Goal: Task Accomplishment & Management: Use online tool/utility

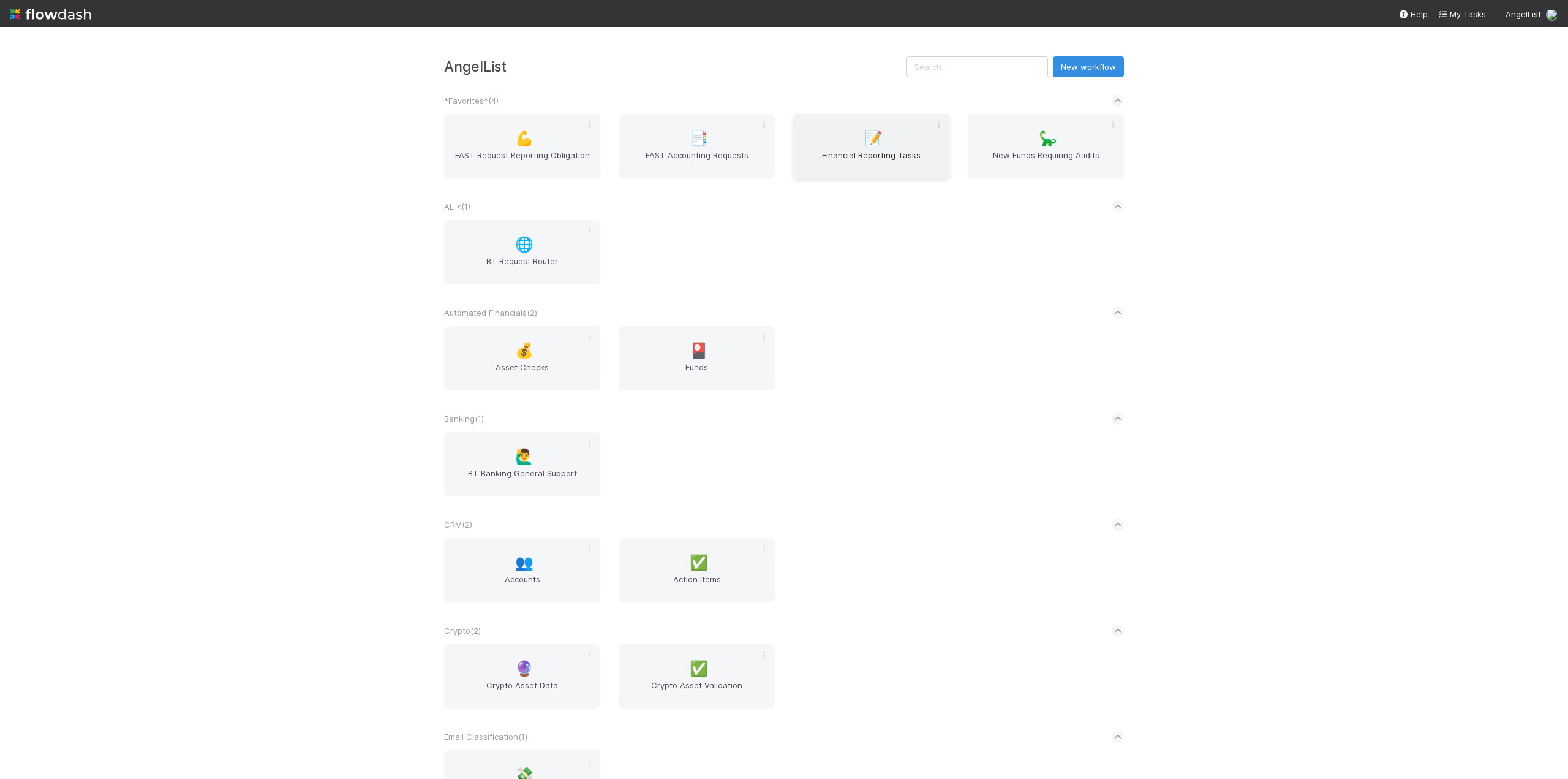
click at [853, 167] on span "Financial Reporting Tasks" at bounding box center [871, 161] width 147 height 24
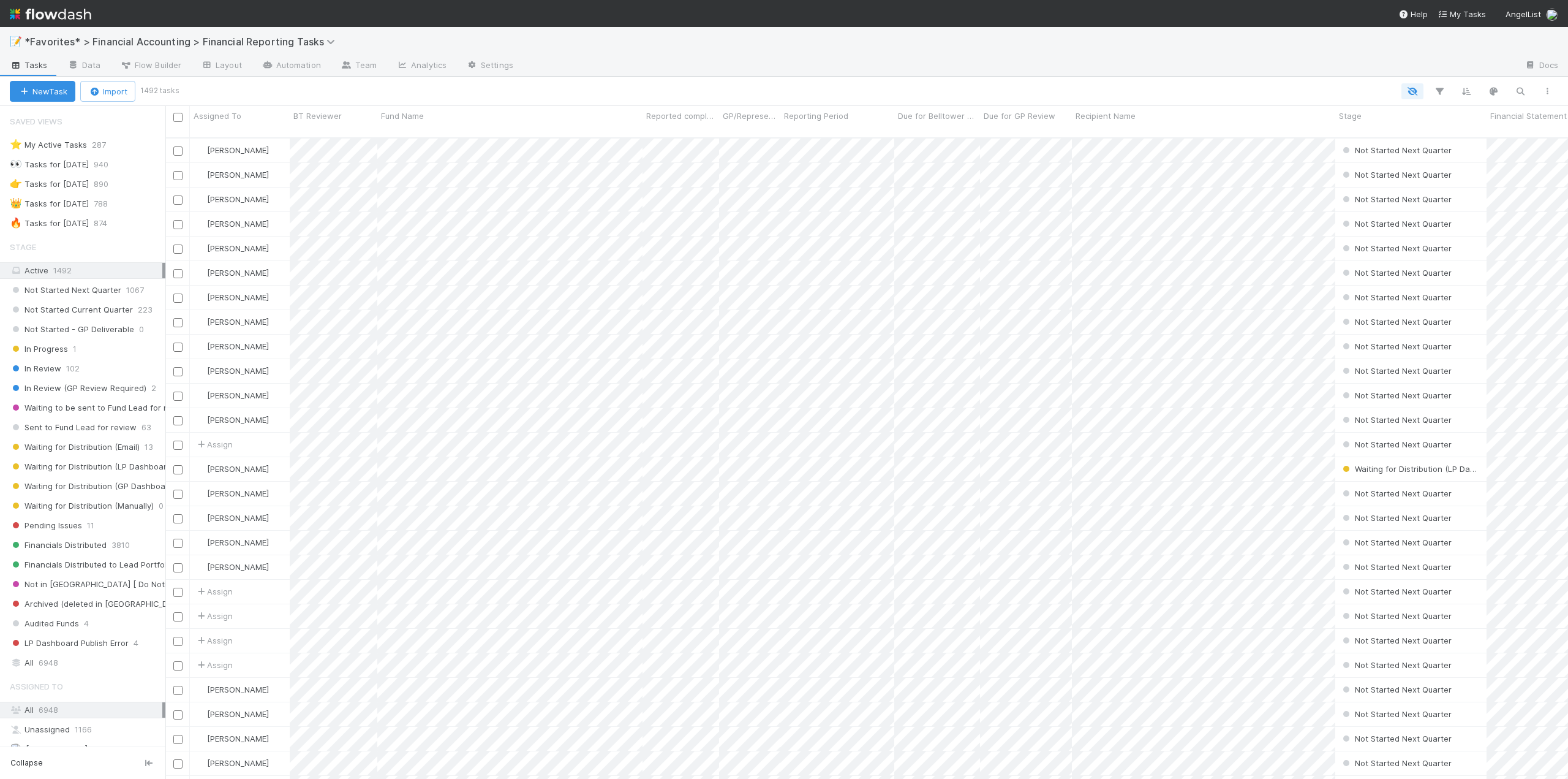
scroll to position [642, 1393]
click at [97, 309] on span "Not Started Current Quarter" at bounding box center [71, 310] width 123 height 15
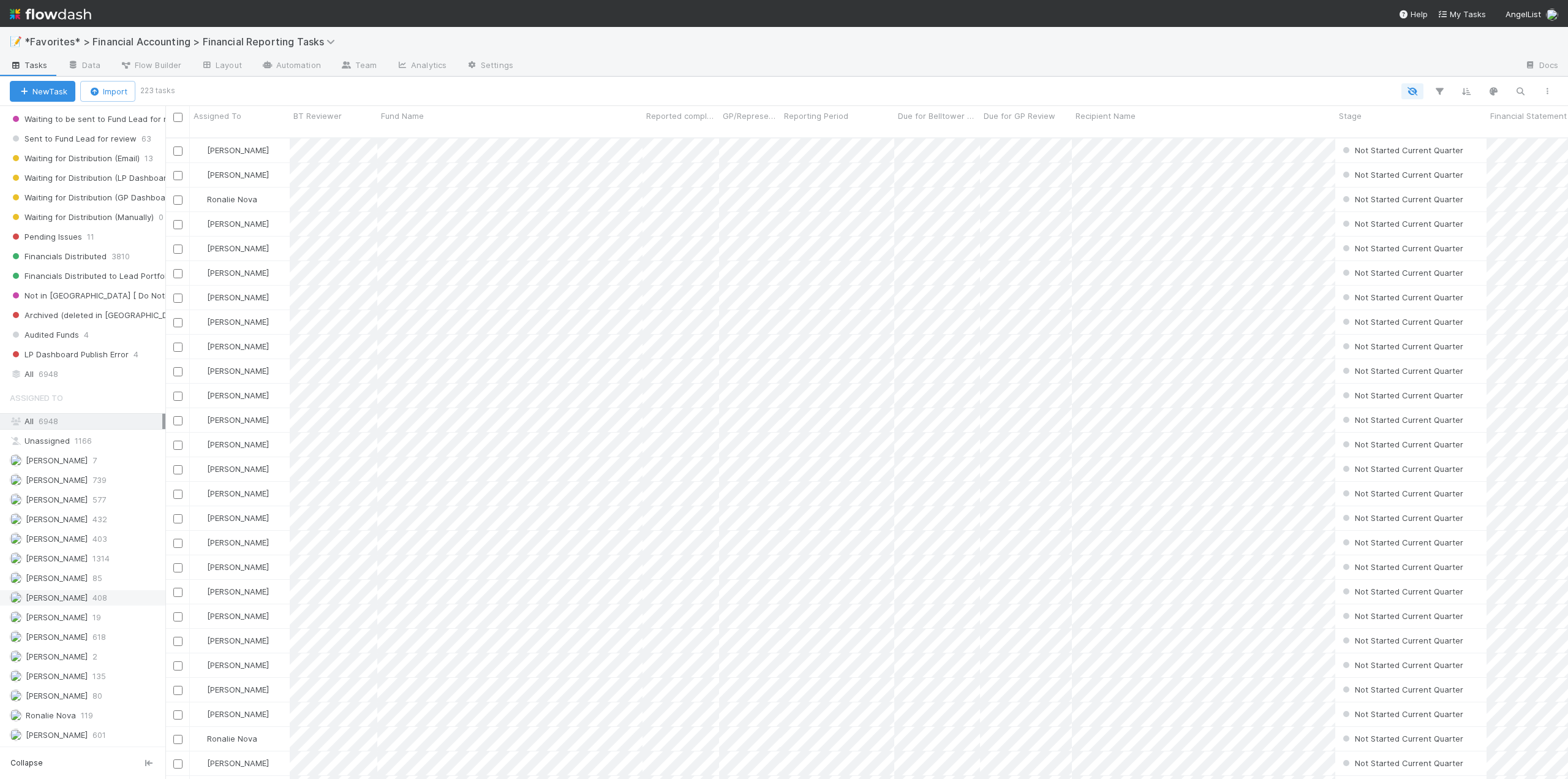
scroll to position [642, 1393]
click at [61, 556] on span "[PERSON_NAME]" at bounding box center [56, 558] width 62 height 10
click at [1512, 88] on button "button" at bounding box center [1520, 91] width 22 height 16
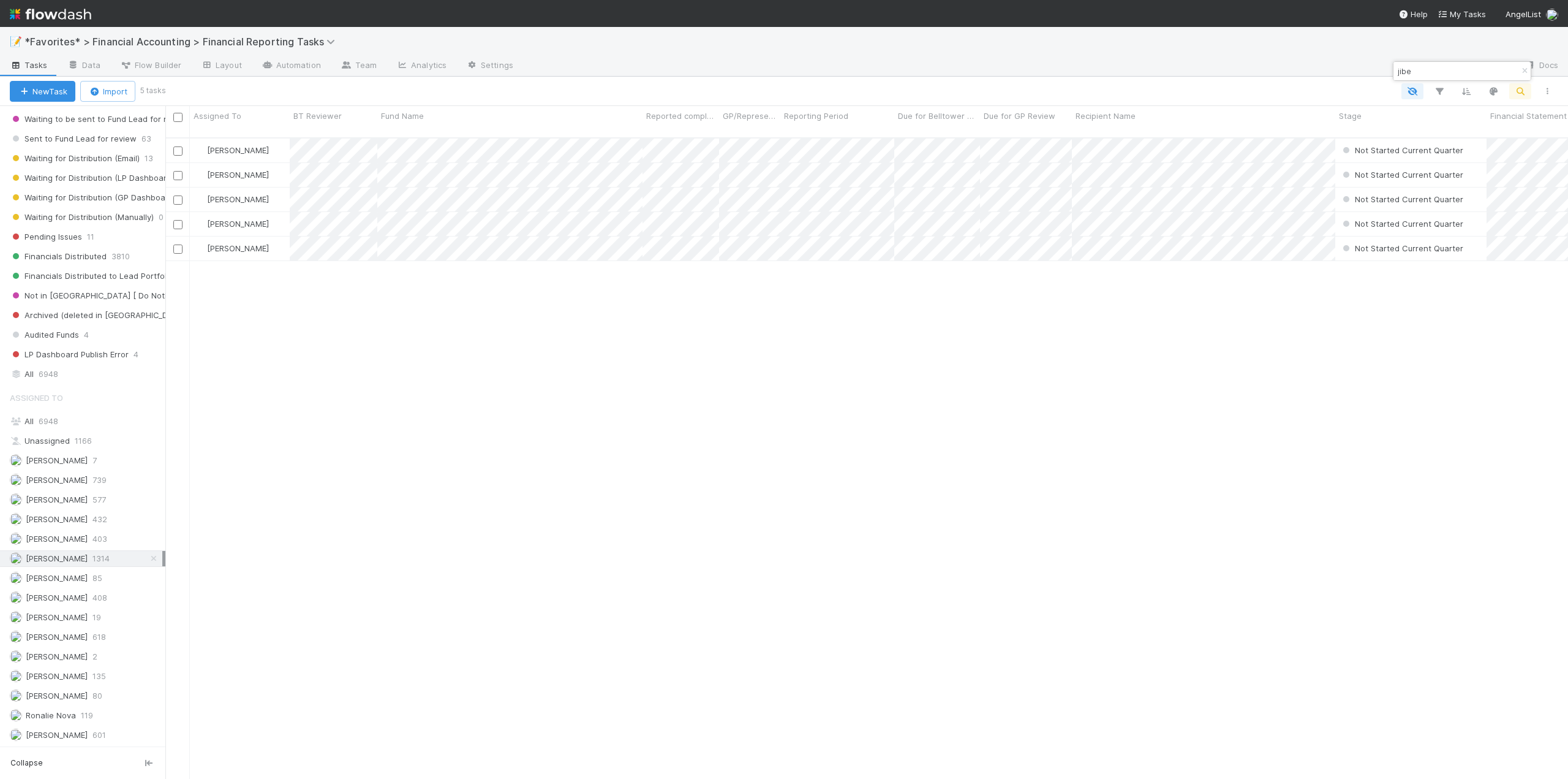
type input "jibe"
click at [179, 120] on input "checkbox" at bounding box center [178, 117] width 9 height 9
checkbox input "true"
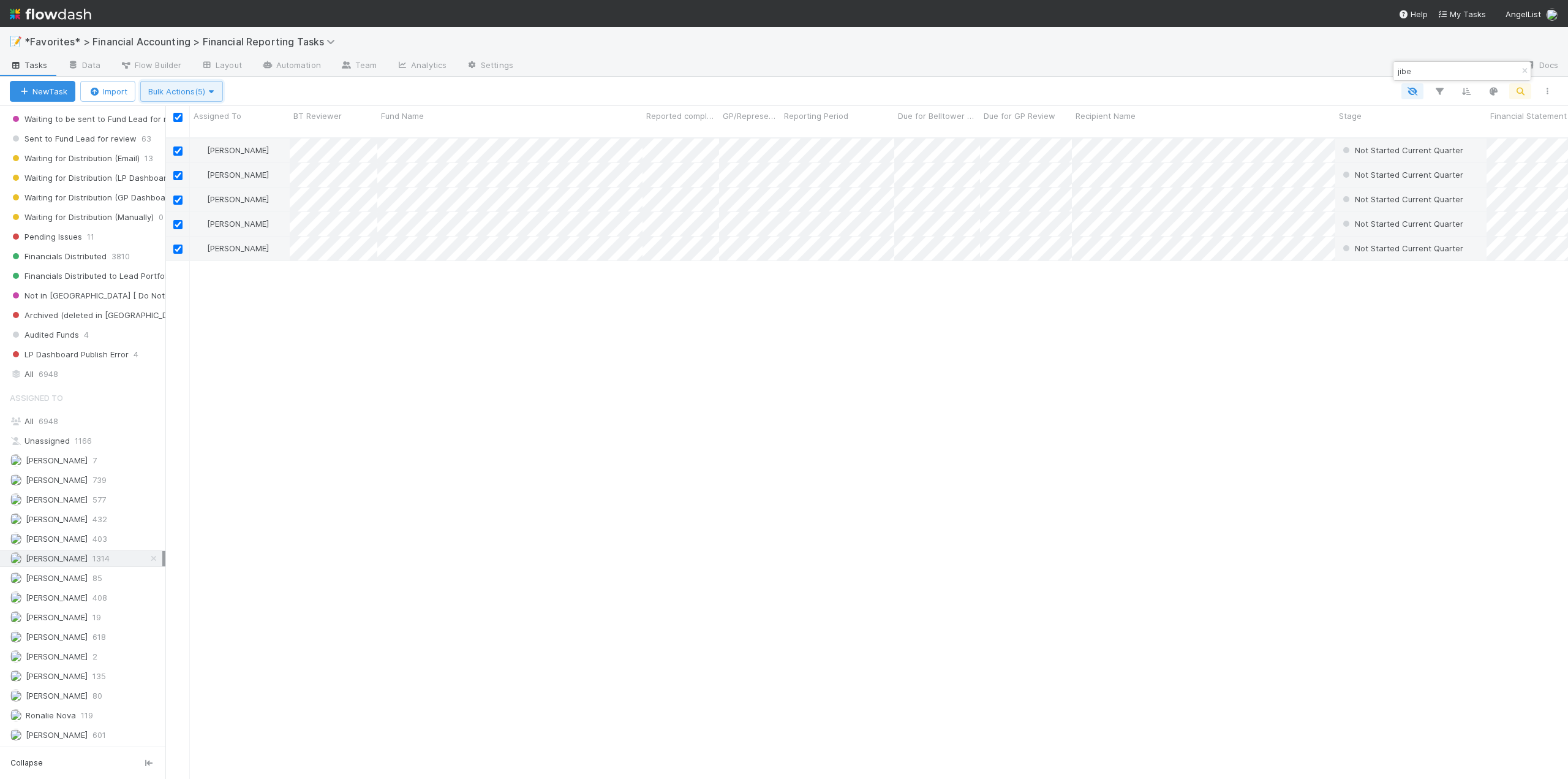
click at [218, 93] on icon "button" at bounding box center [211, 92] width 12 height 8
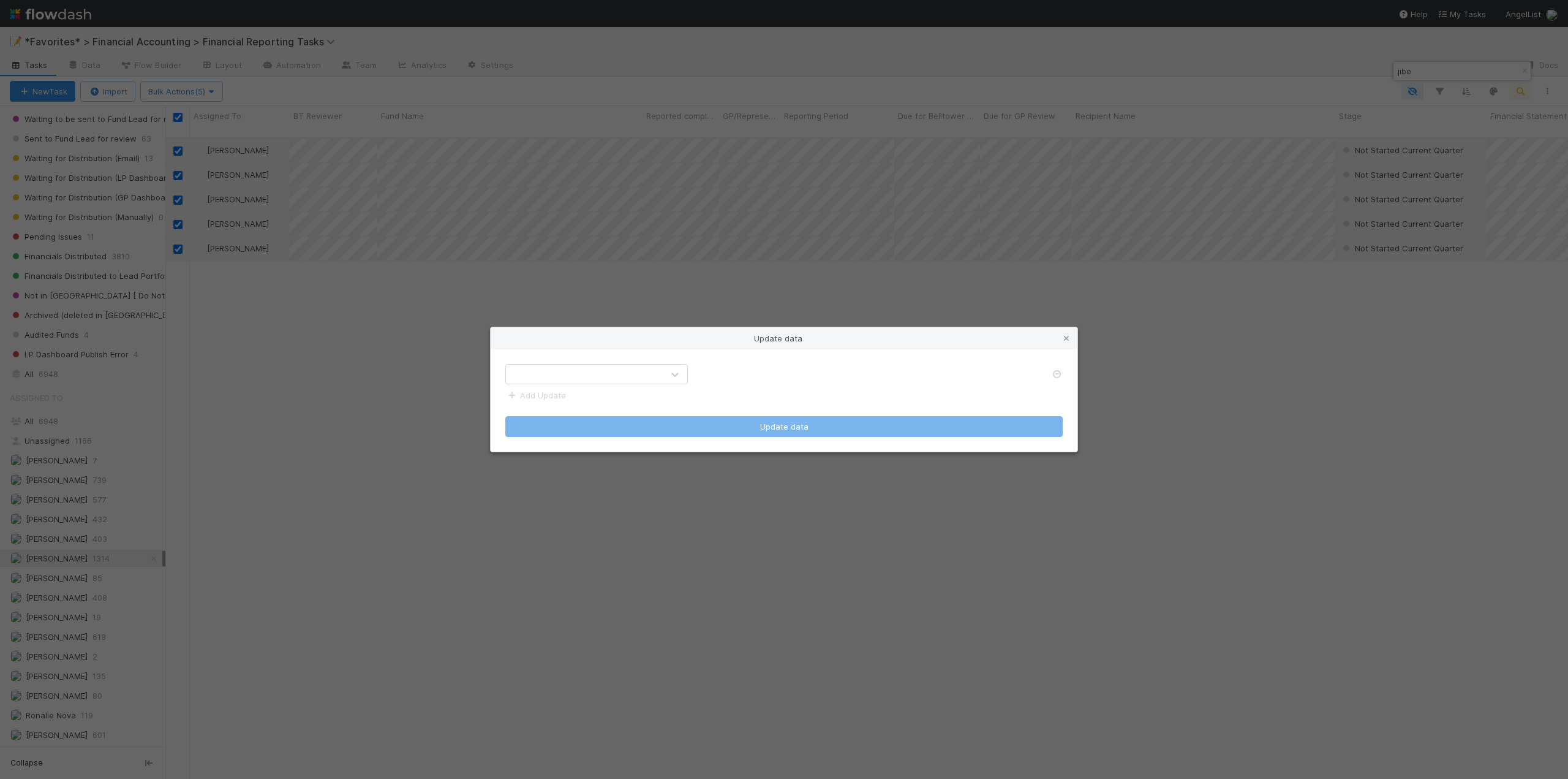
click at [566, 373] on div at bounding box center [584, 374] width 157 height 20
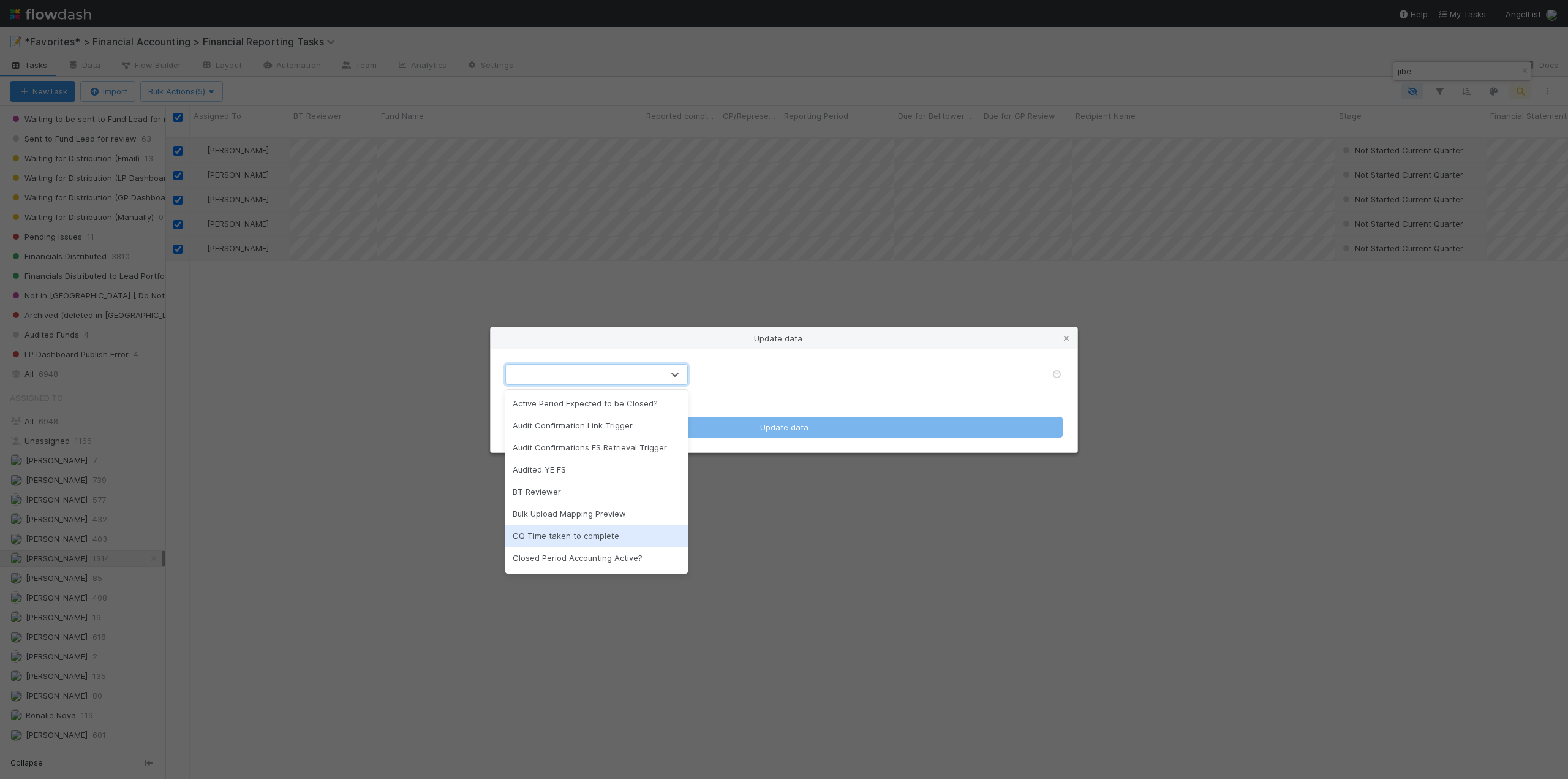
click at [595, 531] on div "CQ Time taken to complete" at bounding box center [596, 535] width 182 height 22
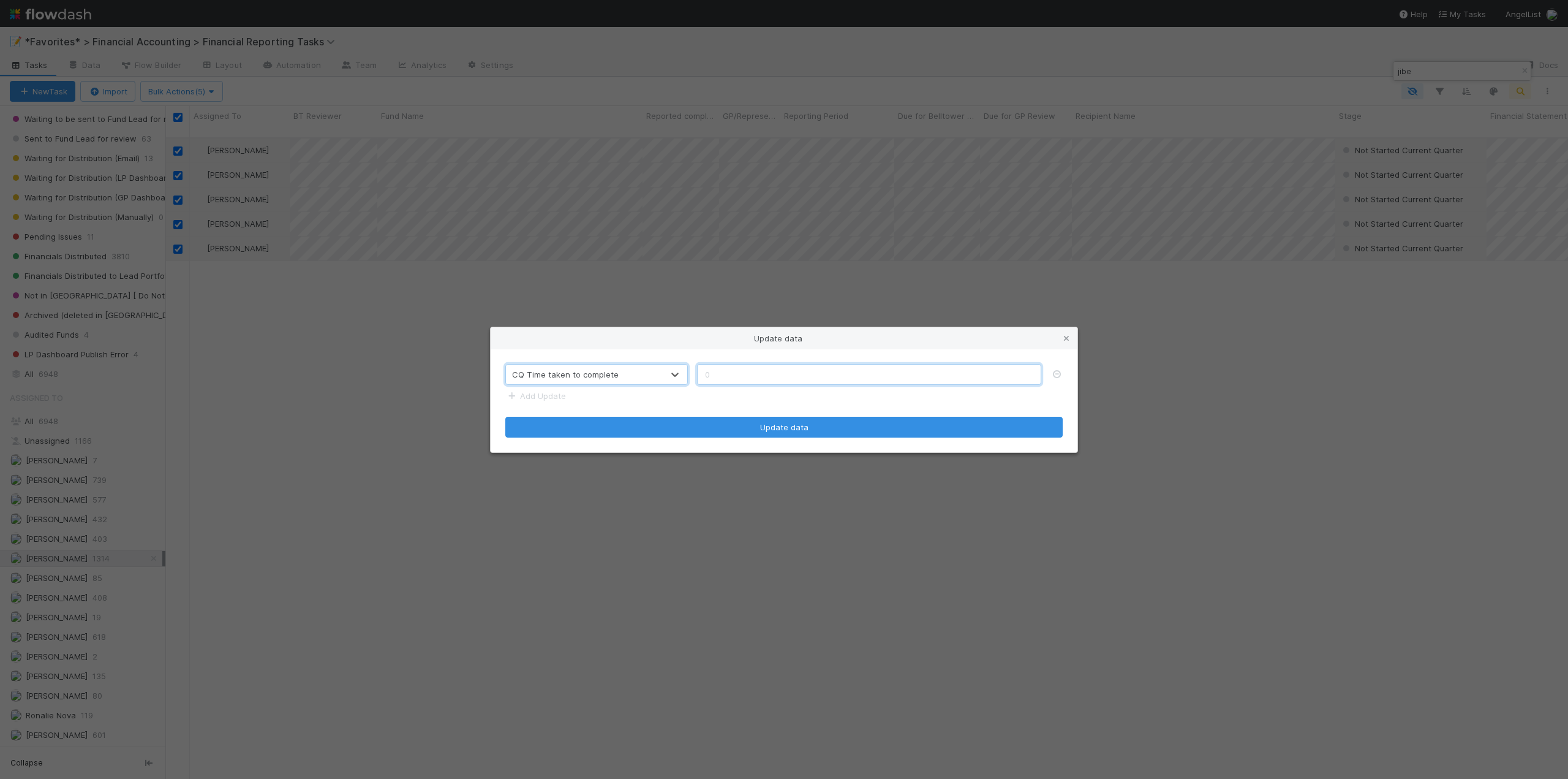
click at [725, 375] on input "text" at bounding box center [869, 374] width 344 height 21
type input "1"
type input "2"
click at [557, 396] on link "Add Update" at bounding box center [535, 396] width 61 height 10
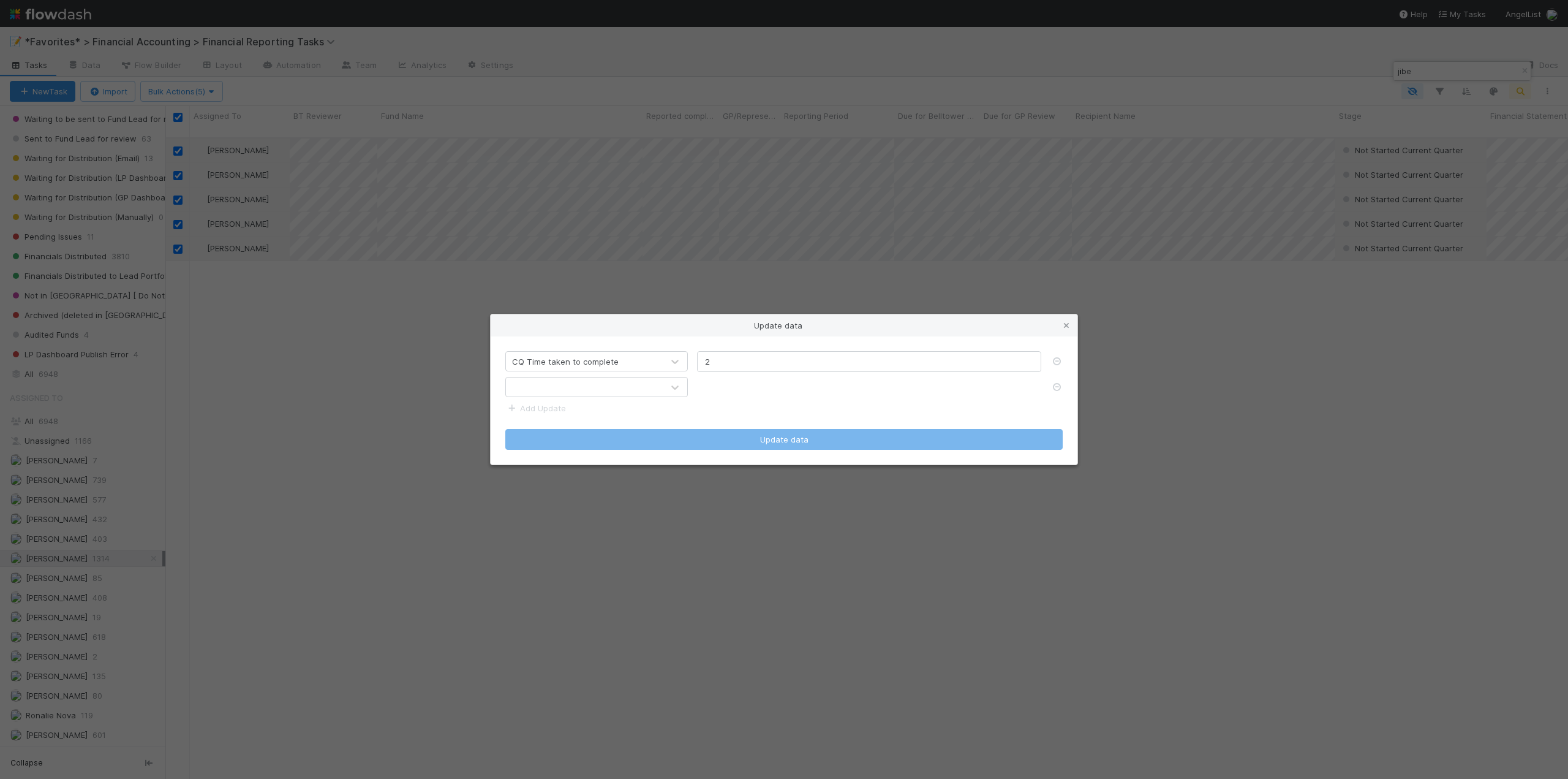
click at [560, 392] on div at bounding box center [584, 387] width 157 height 20
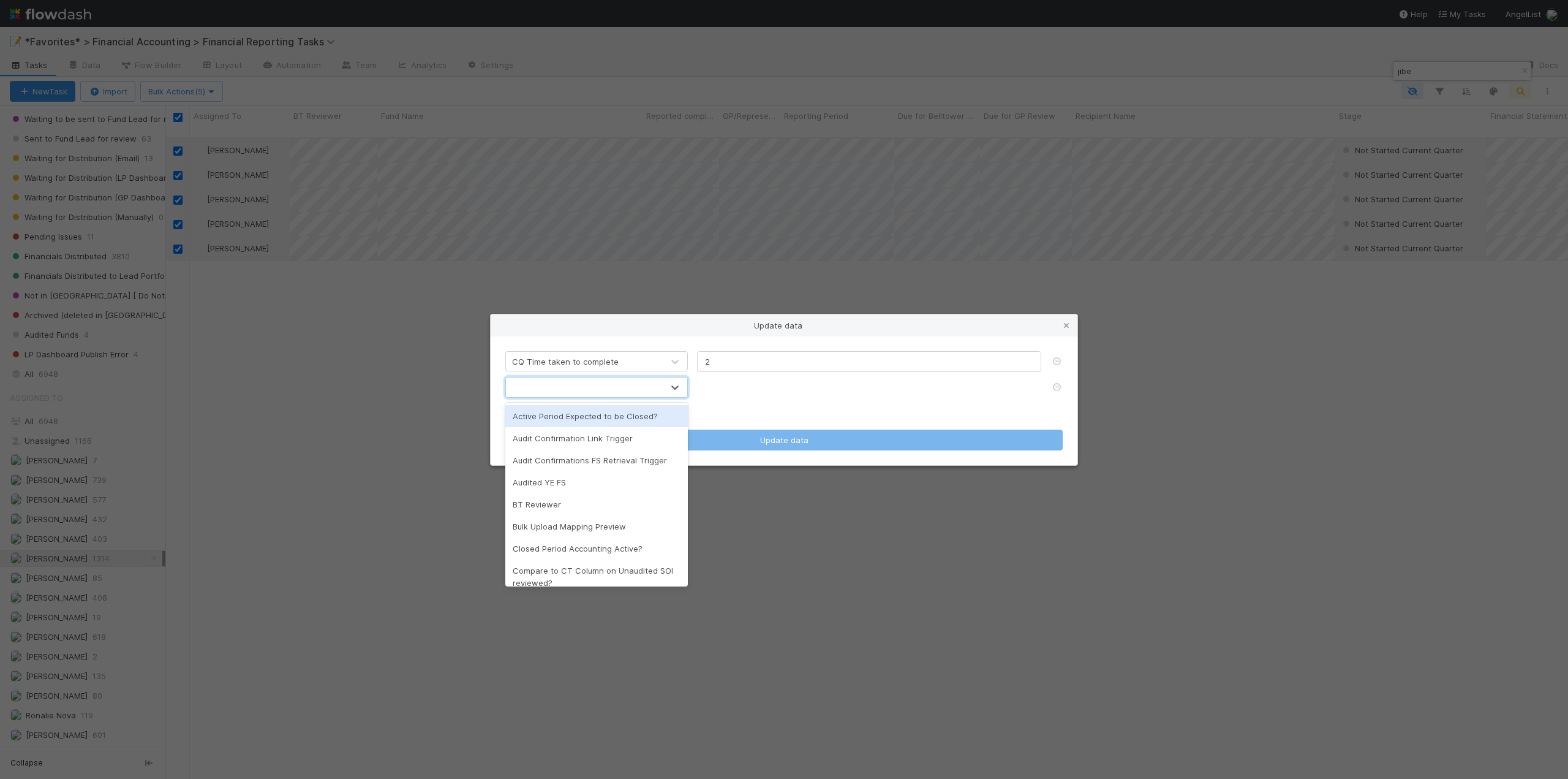
click at [574, 414] on div "Active Period Expected to be Closed?" at bounding box center [596, 416] width 182 height 22
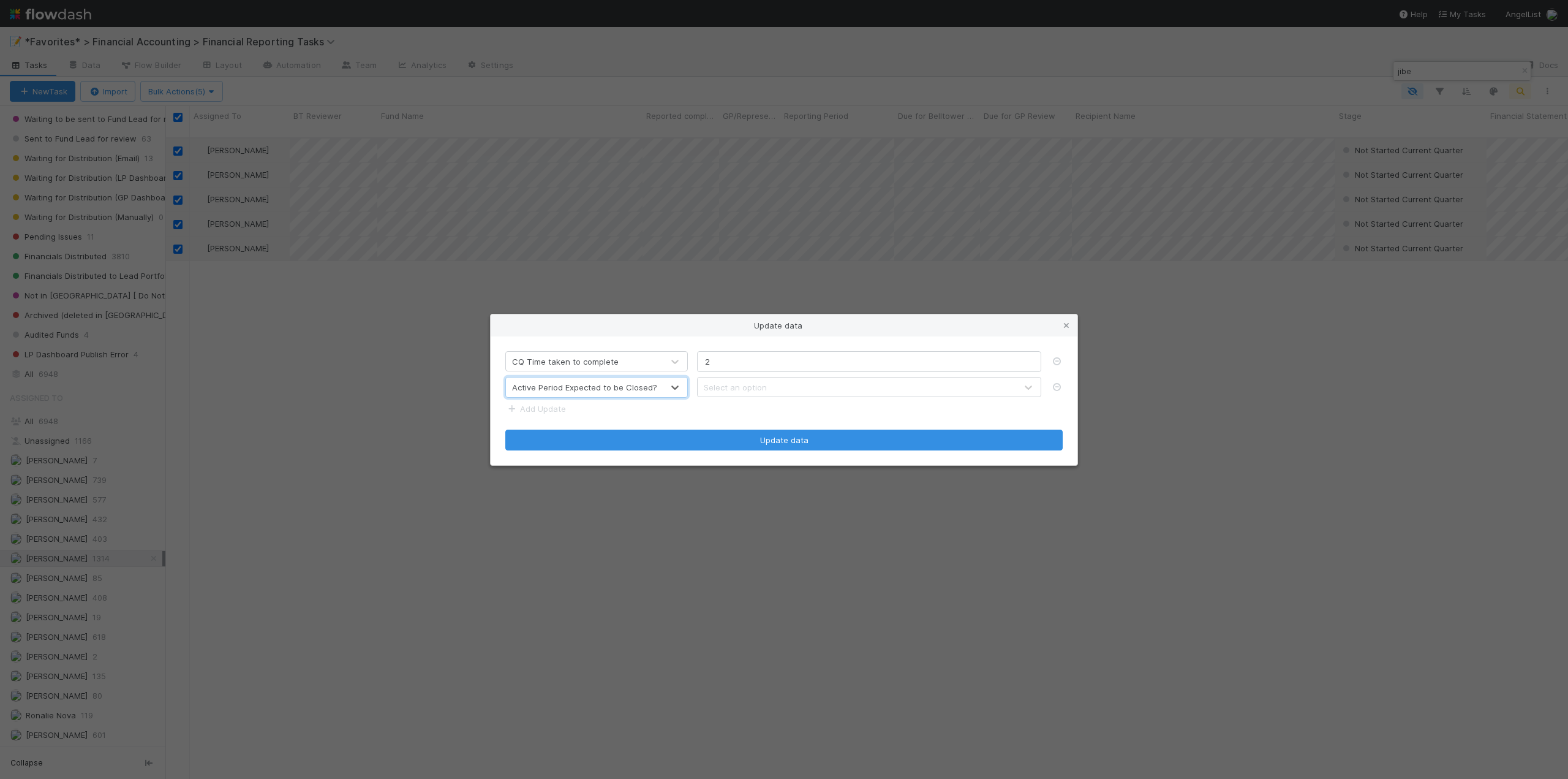
click at [734, 387] on div "Select an option" at bounding box center [735, 387] width 63 height 12
click at [711, 436] on div "No" at bounding box center [869, 438] width 344 height 22
click at [564, 409] on link "Add Update" at bounding box center [535, 408] width 61 height 10
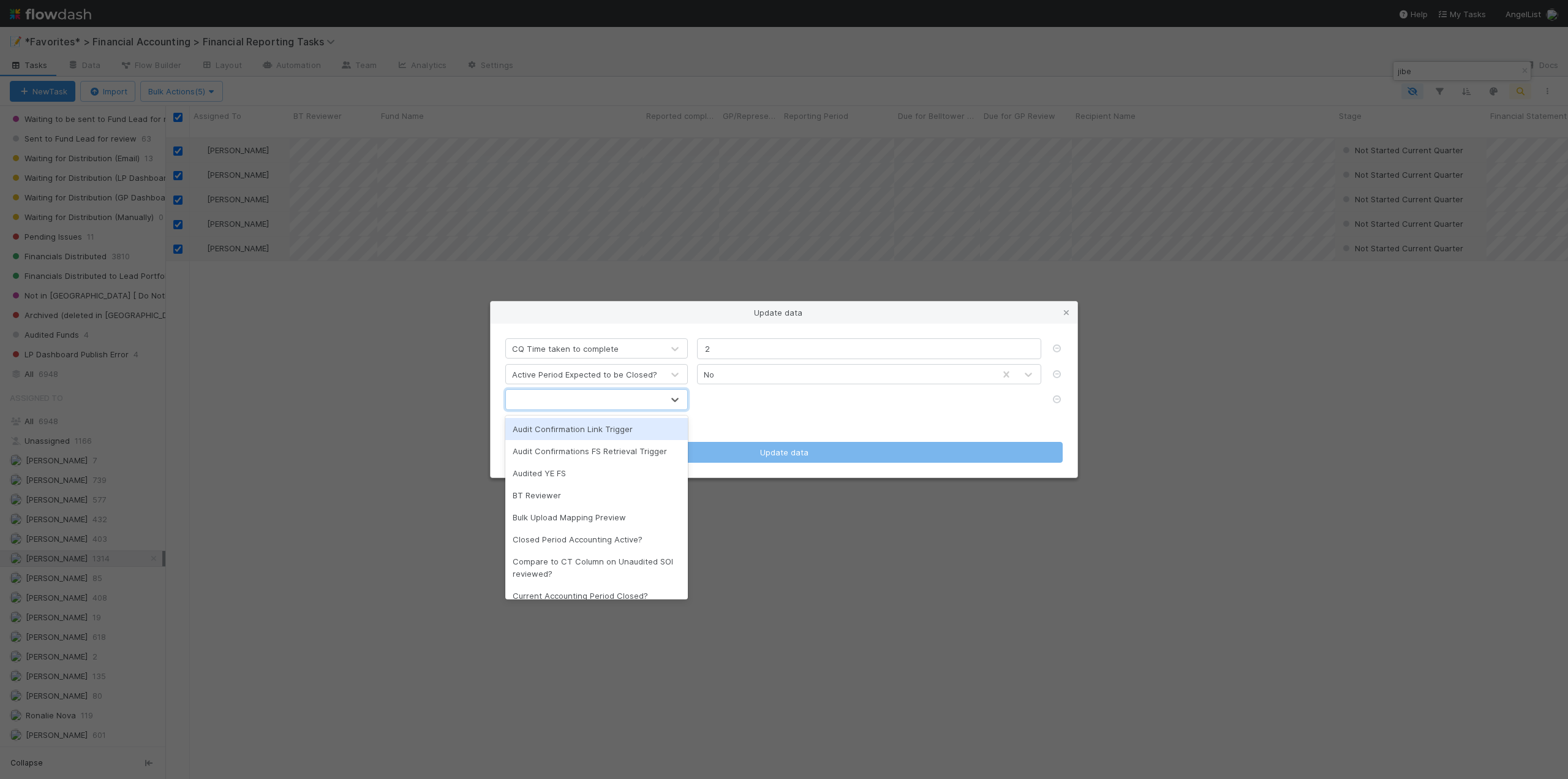
click at [562, 398] on div at bounding box center [584, 399] width 157 height 20
click at [534, 565] on div "Compare to CT Column on Unaudited SOI reviewed?" at bounding box center [596, 568] width 182 height 35
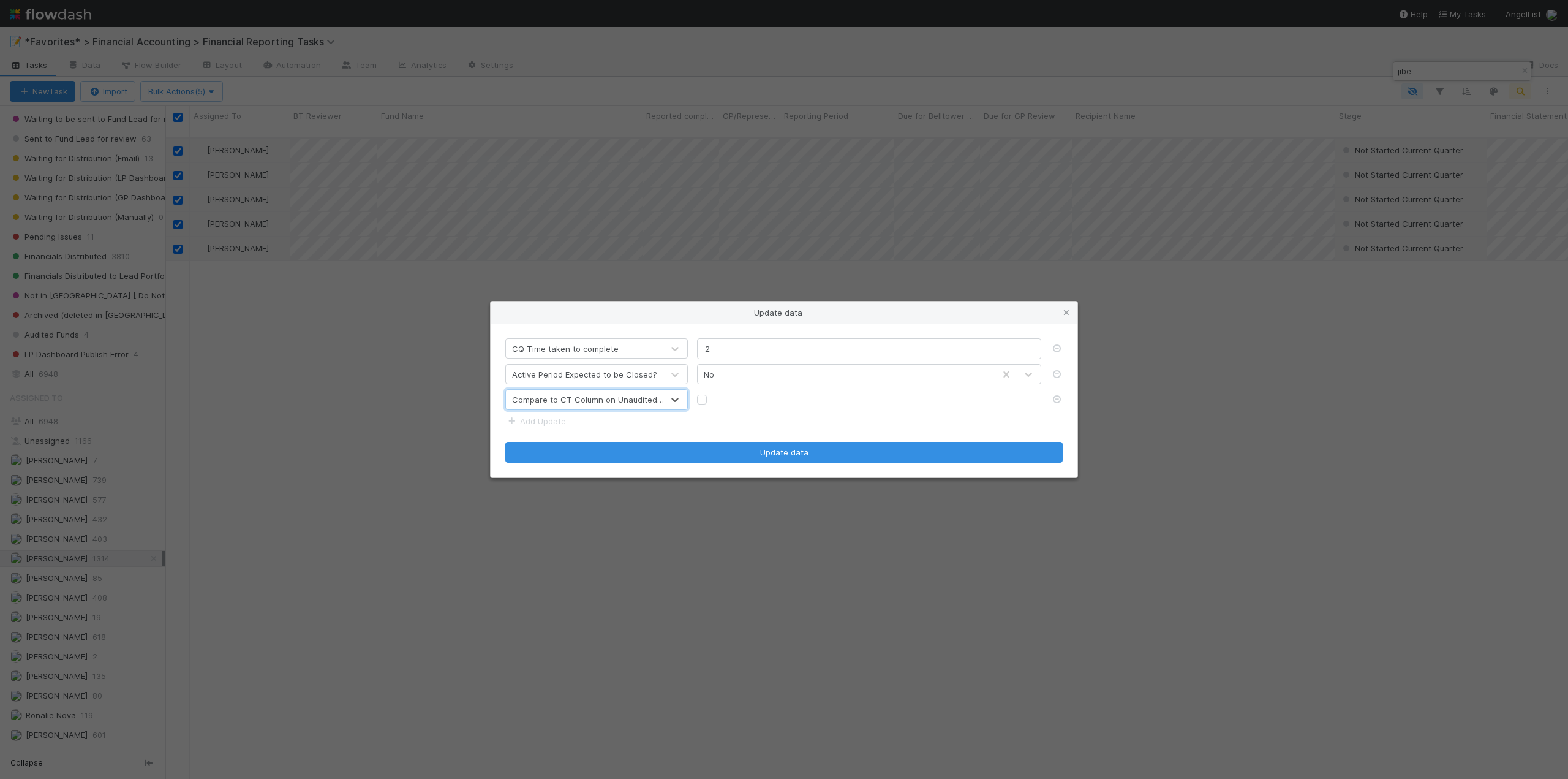
click at [711, 394] on label at bounding box center [711, 394] width 0 height 0
click at [704, 401] on input "checkbox" at bounding box center [701, 399] width 10 height 11
checkbox input "true"
click at [558, 422] on link "Add Update" at bounding box center [535, 421] width 61 height 10
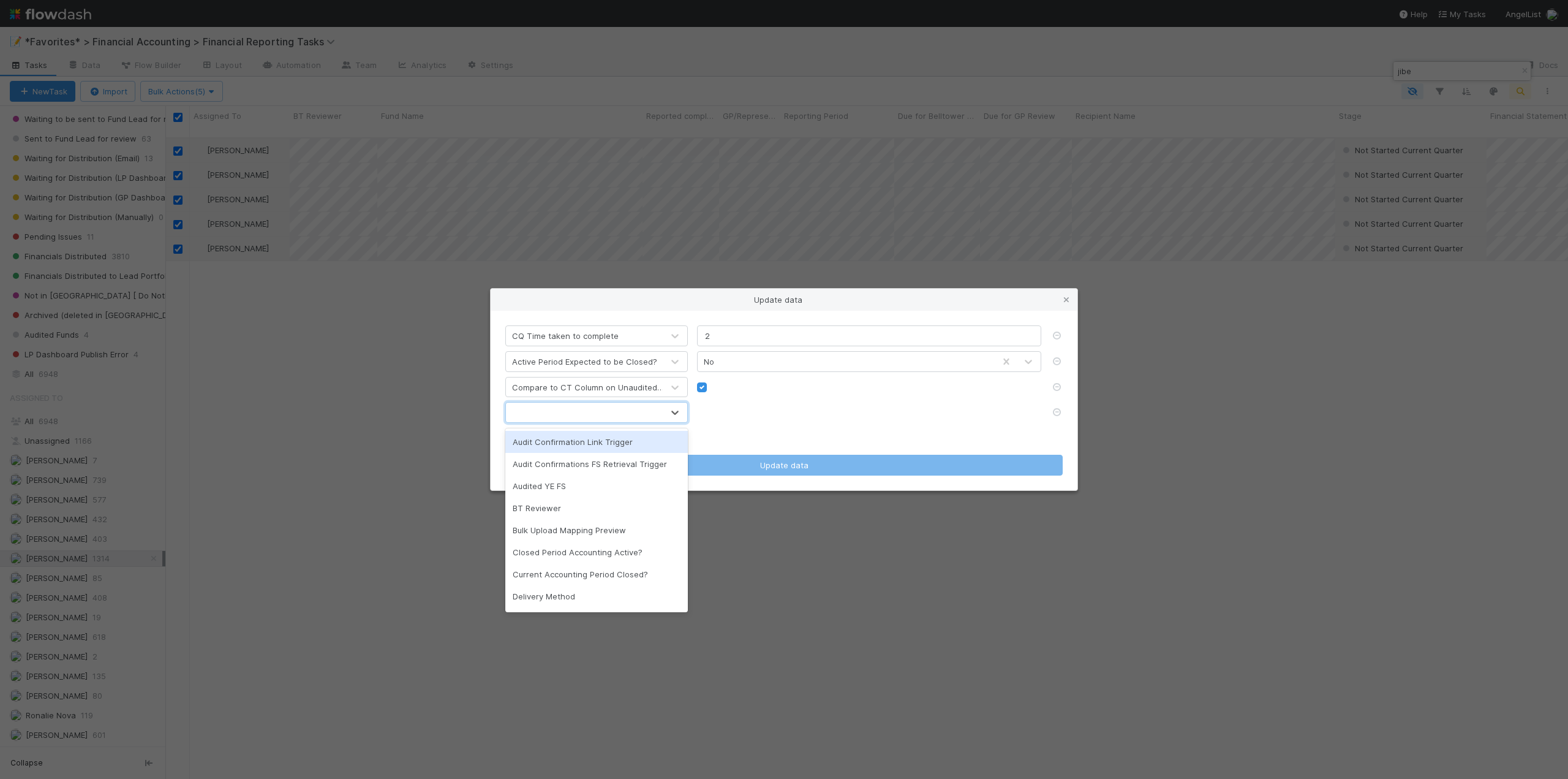
click at [560, 417] on div at bounding box center [584, 412] width 157 height 20
click at [573, 582] on div "Manual changes needed to FinPort output" at bounding box center [596, 593] width 182 height 22
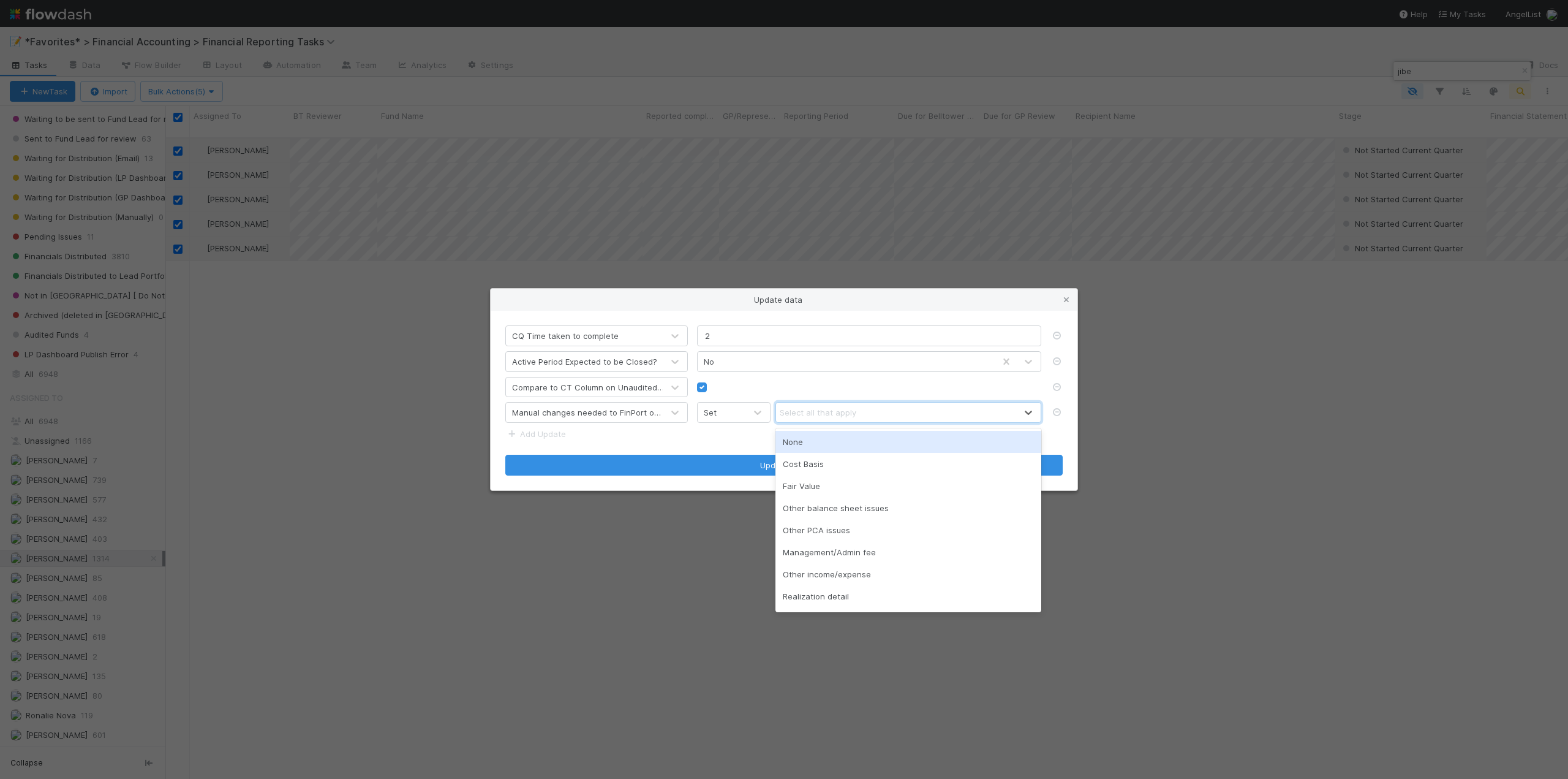
click at [812, 414] on div "Select all that apply" at bounding box center [818, 412] width 77 height 12
click at [811, 444] on div "None" at bounding box center [908, 442] width 265 height 22
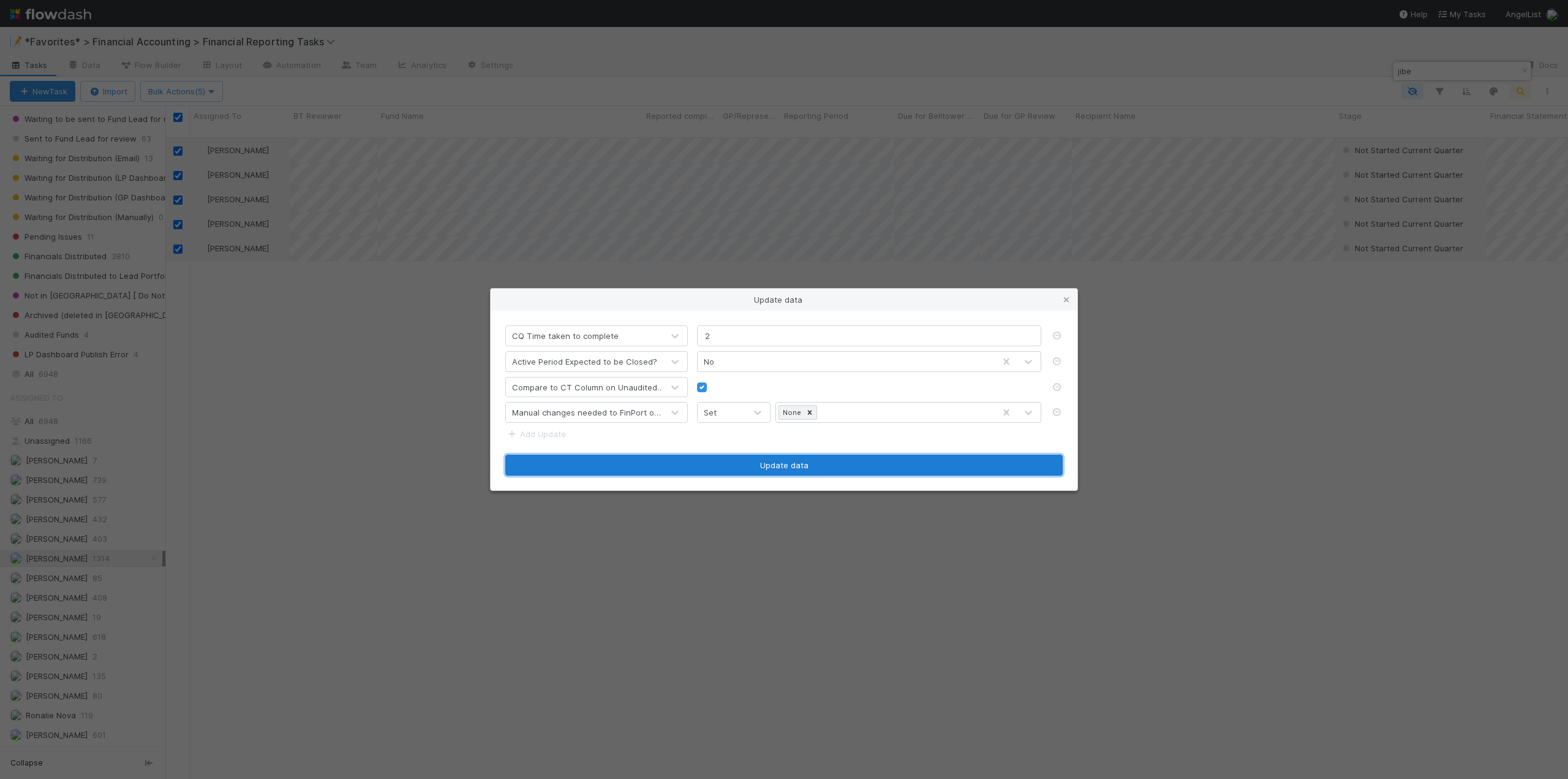
click at [766, 463] on button "Update data" at bounding box center [784, 465] width 557 height 21
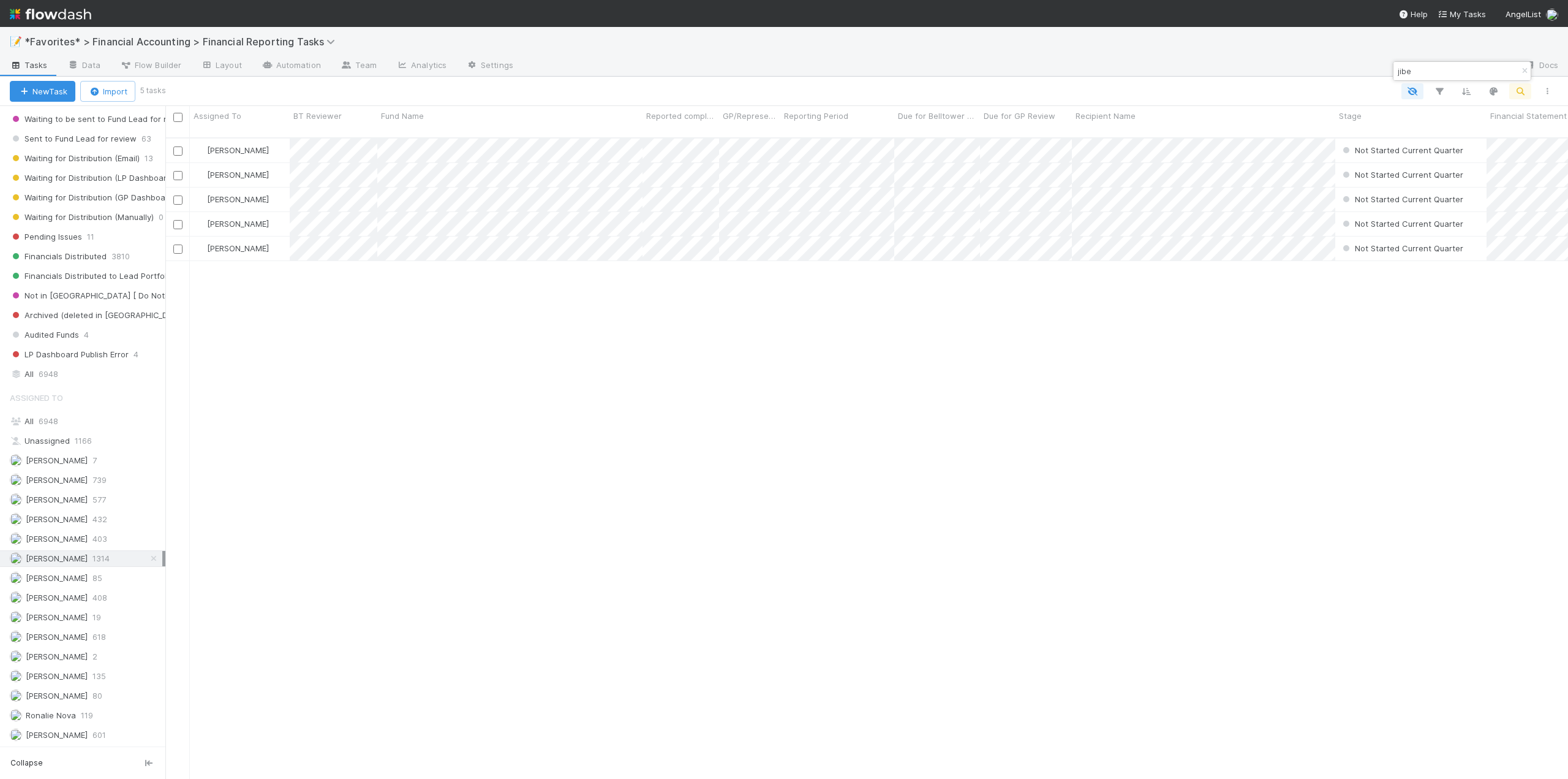
click at [475, 390] on div "[PERSON_NAME] Not Started Current Quarter [DATE] 2:10:35 AM [DATE] 2:07:27 AM 0…" at bounding box center [866, 463] width 1402 height 651
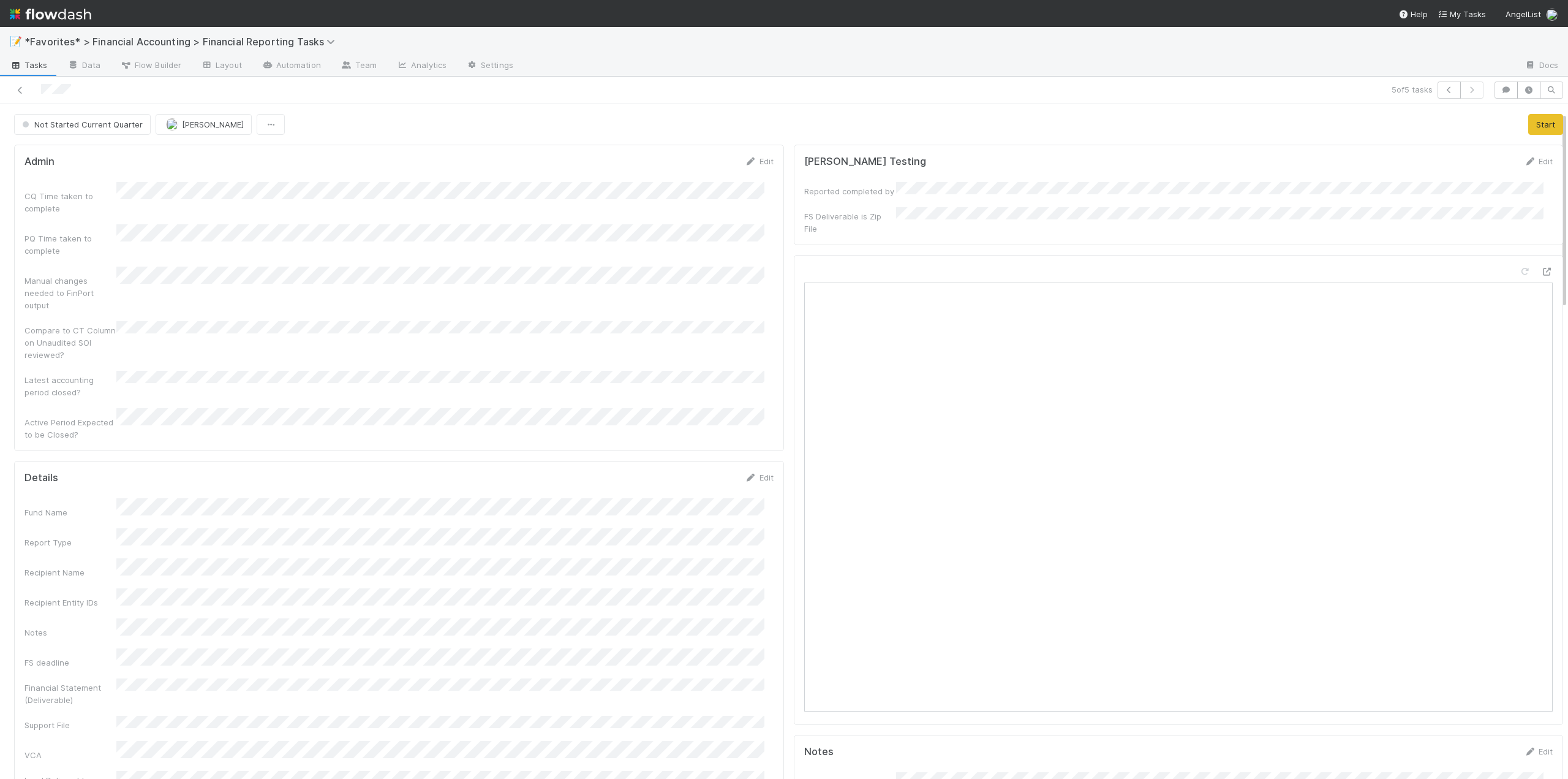
scroll to position [122, 0]
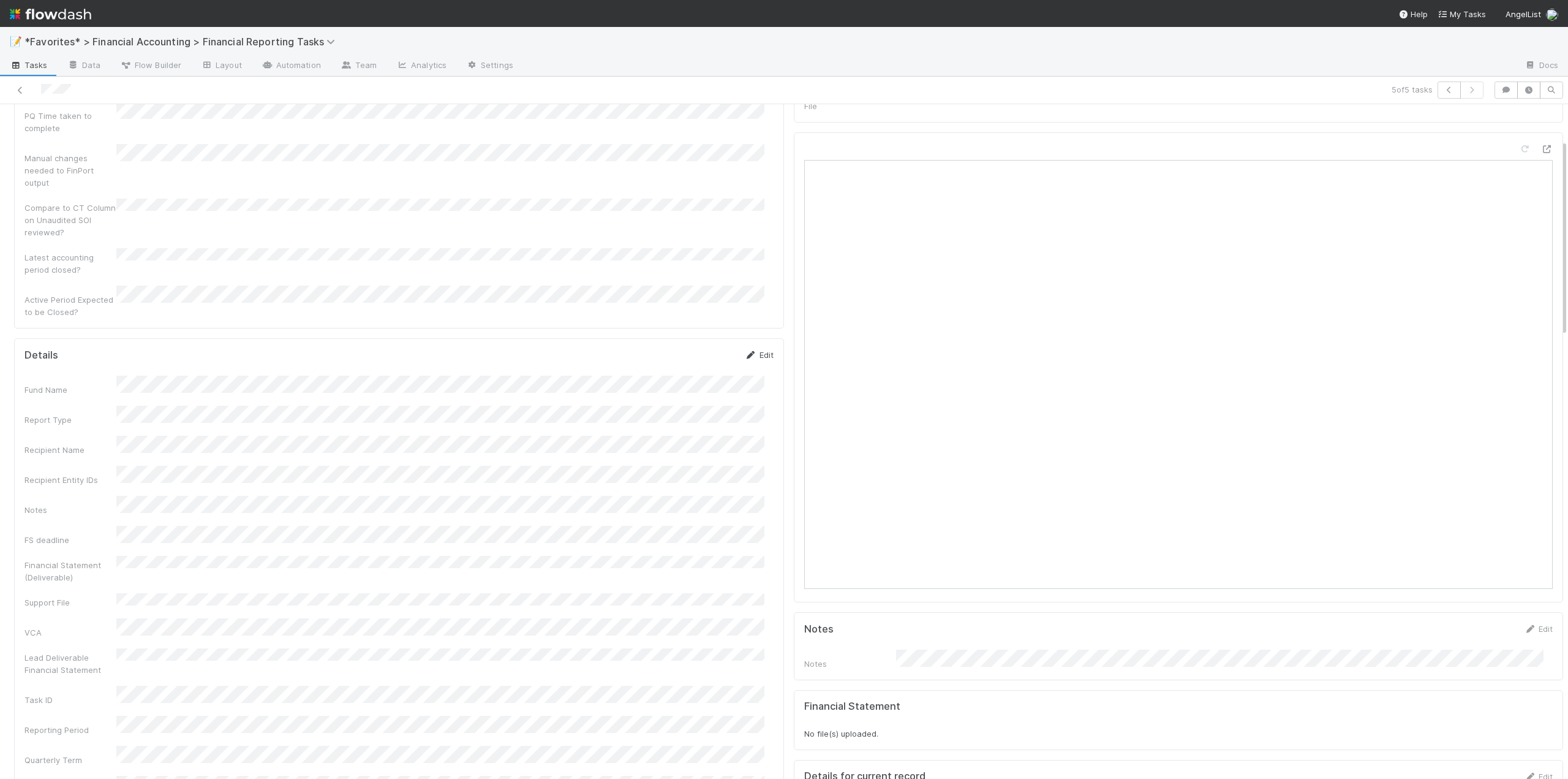
click at [759, 350] on link "Edit" at bounding box center [759, 355] width 29 height 10
click at [706, 349] on button "Save" at bounding box center [708, 359] width 35 height 21
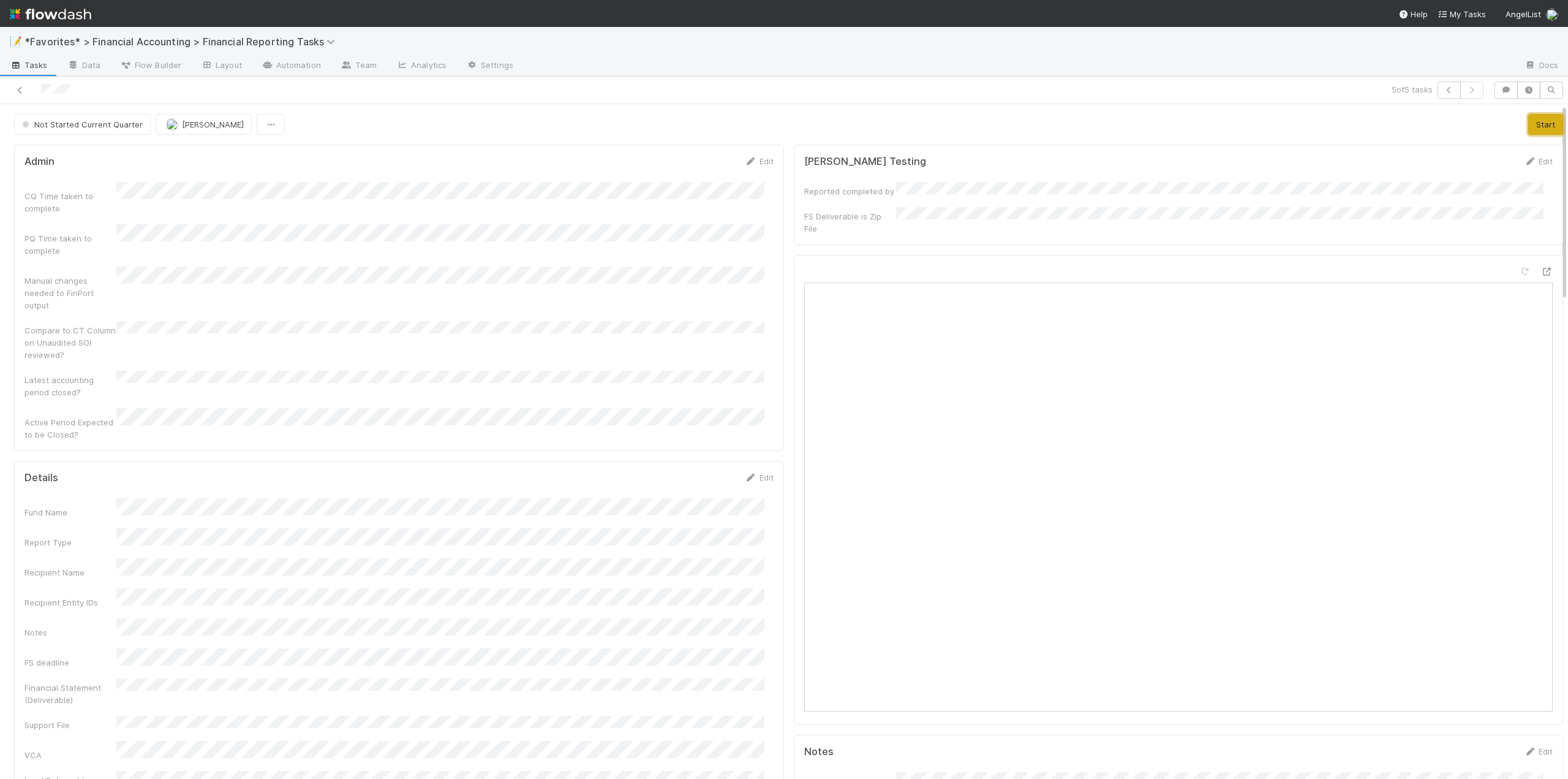
click at [1533, 129] on button "Start" at bounding box center [1545, 124] width 35 height 21
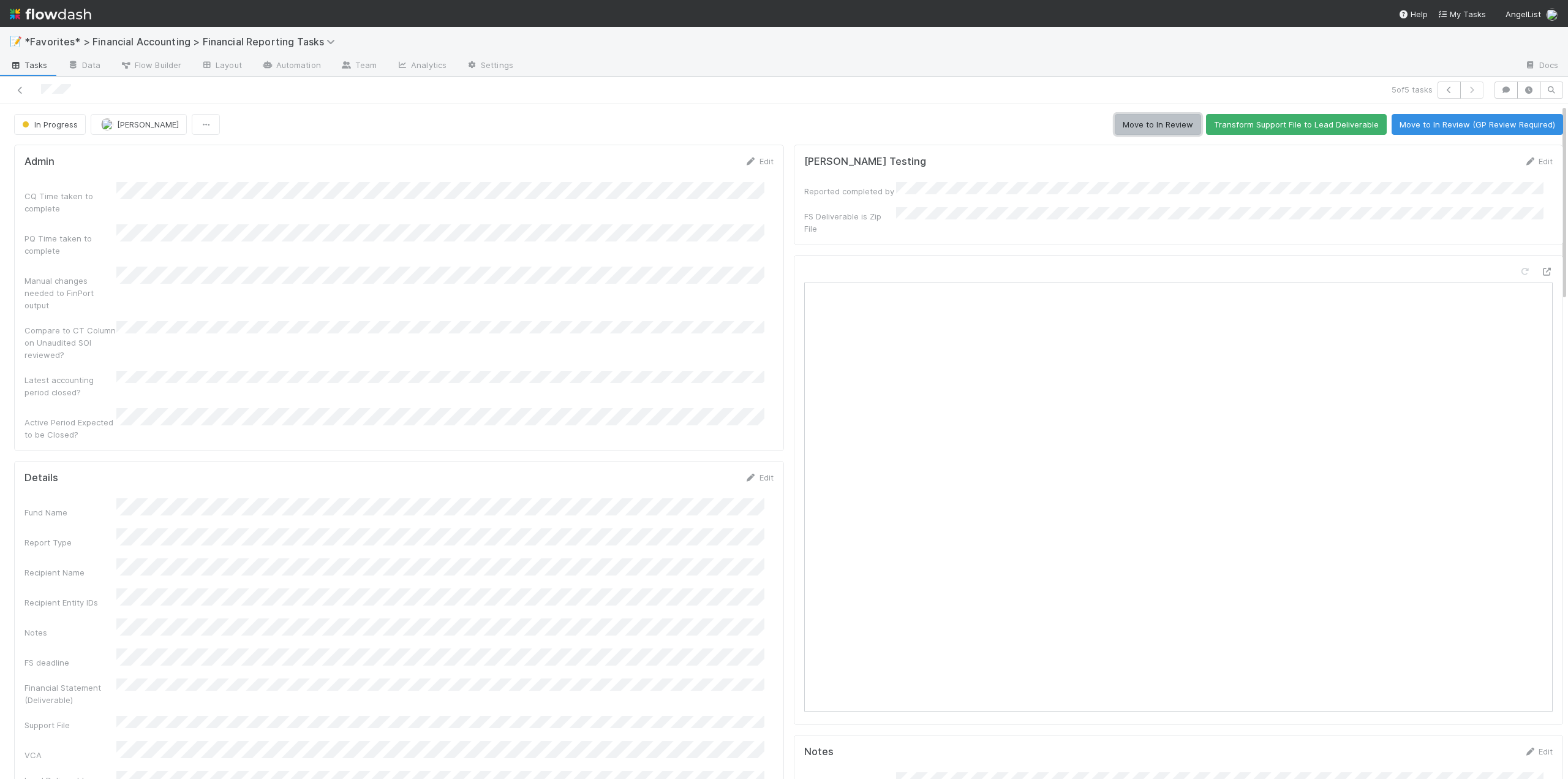
click at [1135, 125] on button "Move to In Review" at bounding box center [1157, 124] width 86 height 21
click at [19, 91] on icon at bounding box center [20, 90] width 12 height 8
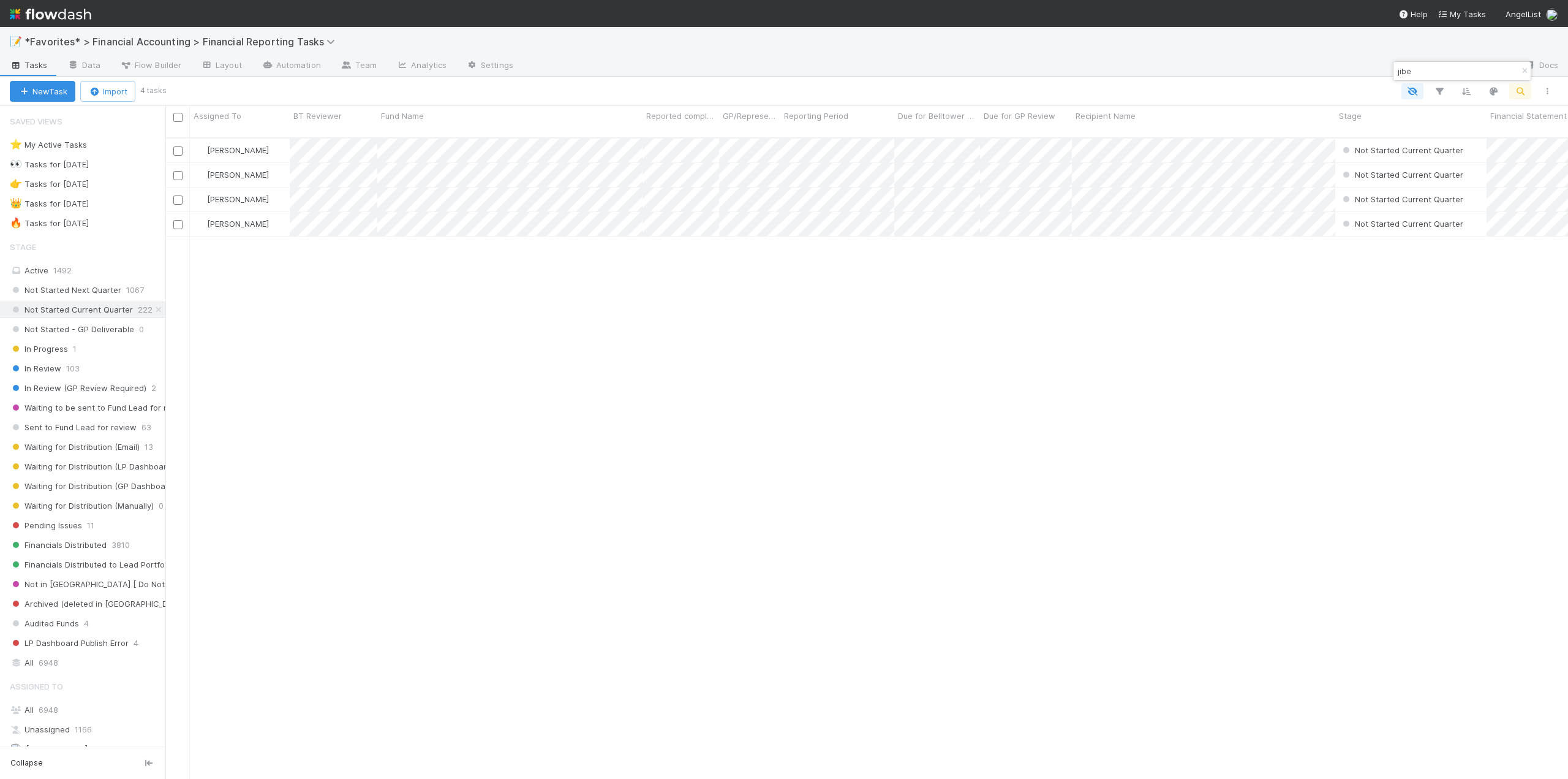
scroll to position [642, 1393]
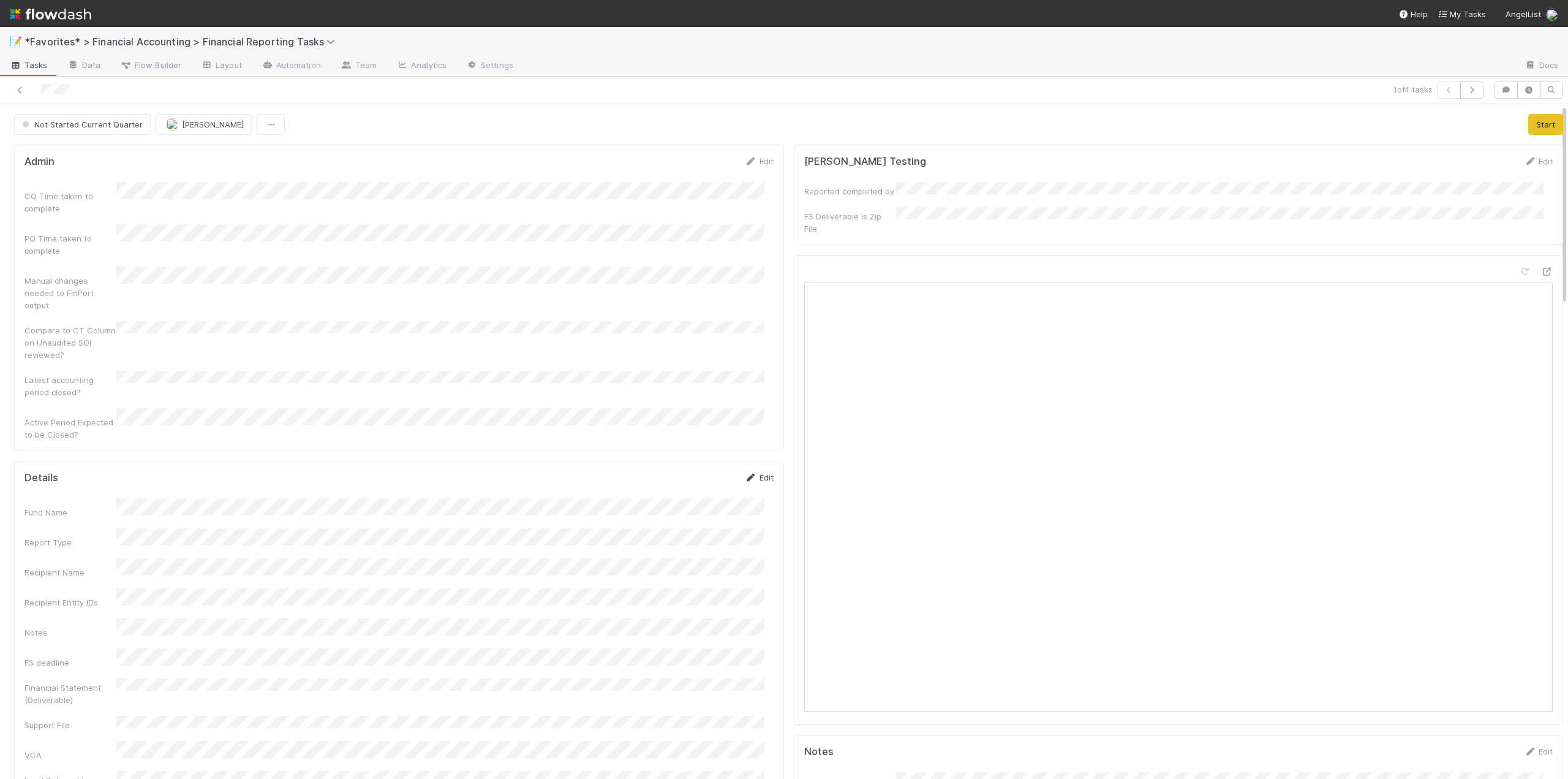
click at [761, 472] on link "Edit" at bounding box center [759, 477] width 29 height 10
click at [695, 471] on button "Save" at bounding box center [708, 481] width 35 height 21
click at [1528, 124] on button "Start" at bounding box center [1545, 124] width 35 height 21
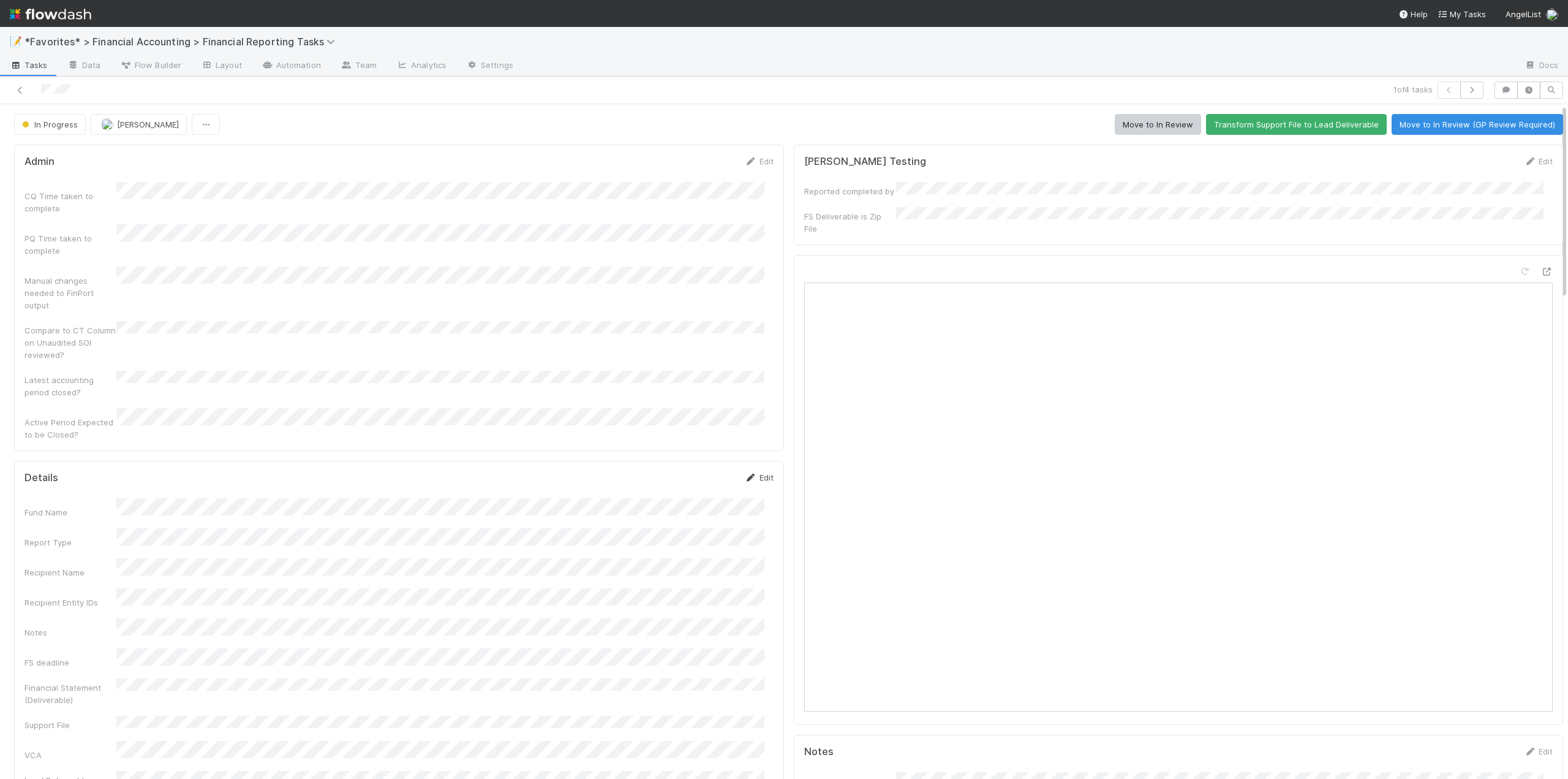
click at [751, 472] on link "Edit" at bounding box center [759, 477] width 29 height 10
click at [0, 553] on html "📝 *Favorites* > Financial Accounting > Financial Reporting Tasks Tasks Data Flo…" at bounding box center [784, 389] width 1568 height 779
click at [710, 471] on button "Save" at bounding box center [708, 481] width 35 height 21
click at [1114, 121] on button "Move to In Review" at bounding box center [1157, 124] width 86 height 21
click at [20, 92] on icon at bounding box center [20, 90] width 12 height 8
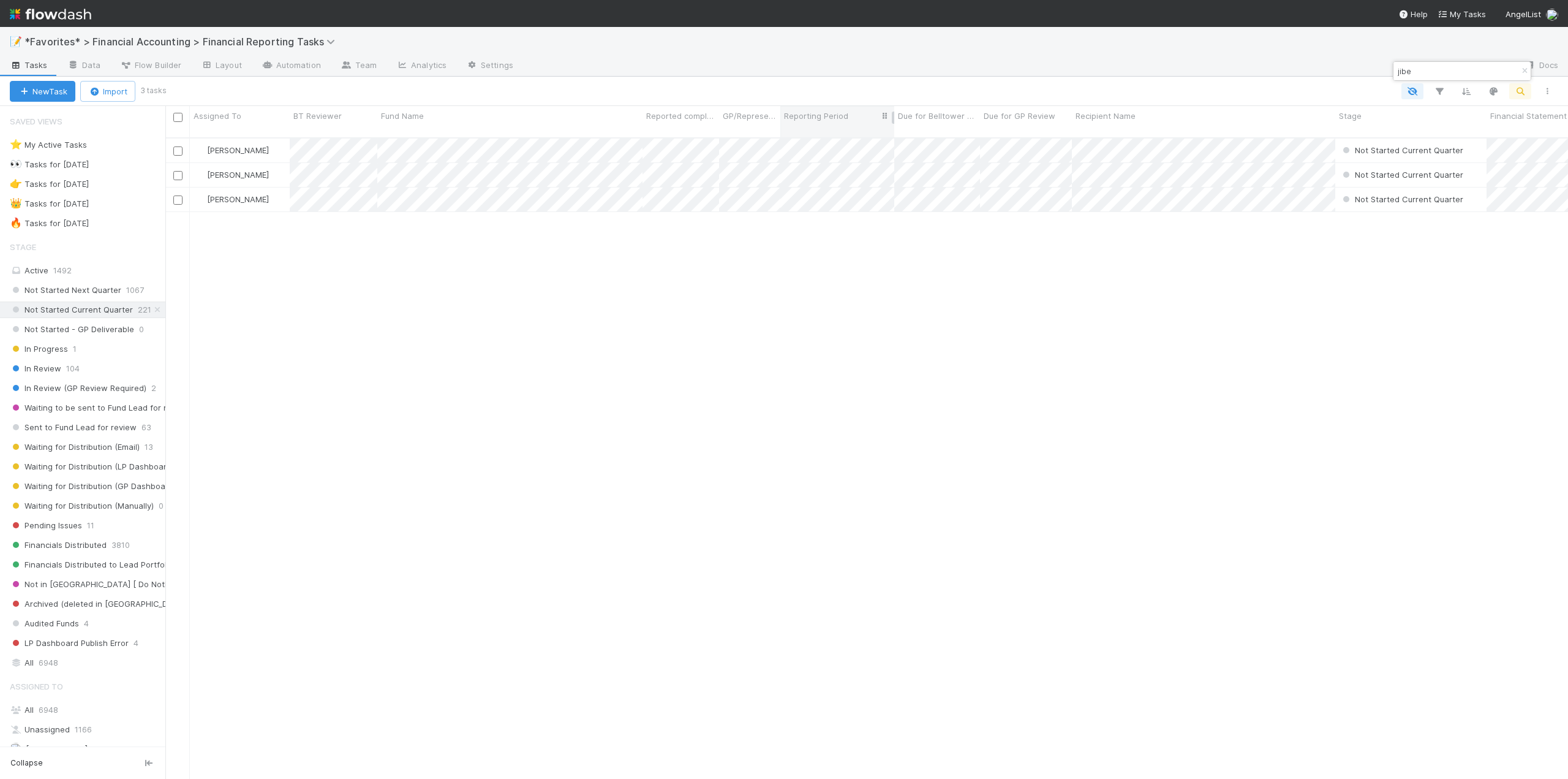
scroll to position [642, 1393]
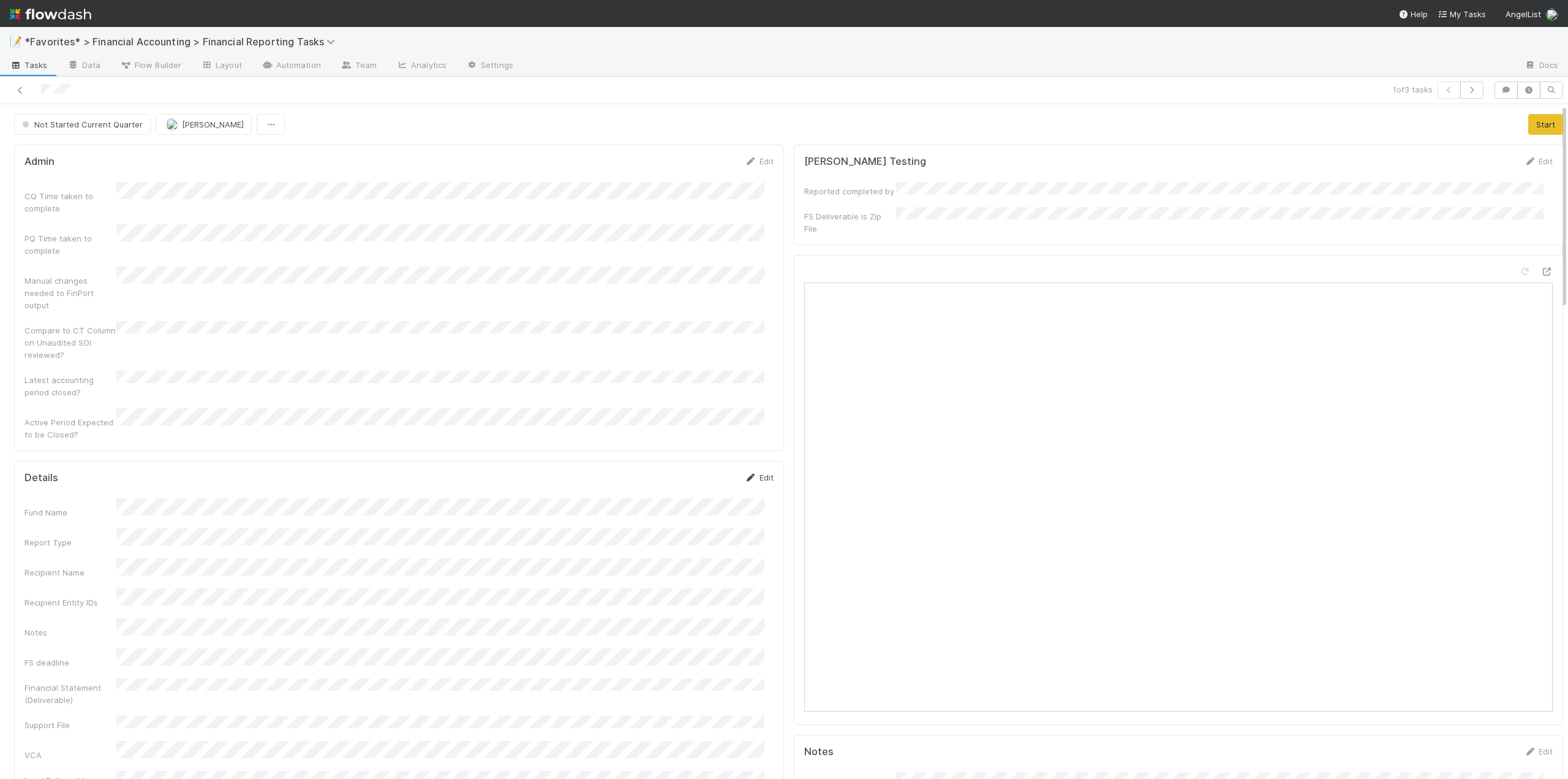
click at [759, 472] on link "Edit" at bounding box center [759, 477] width 29 height 10
click at [702, 410] on button "Save" at bounding box center [708, 420] width 35 height 21
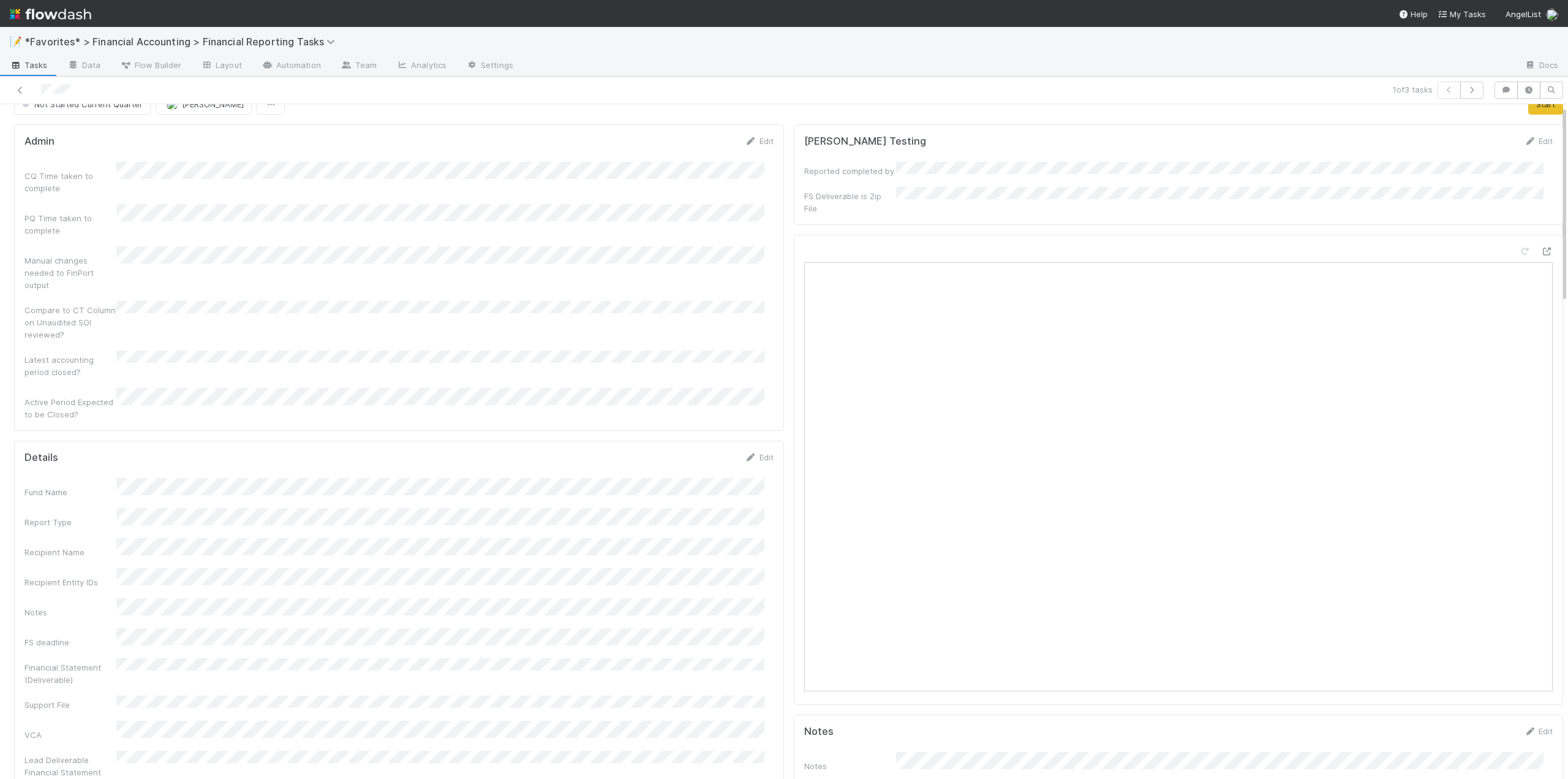
scroll to position [0, 0]
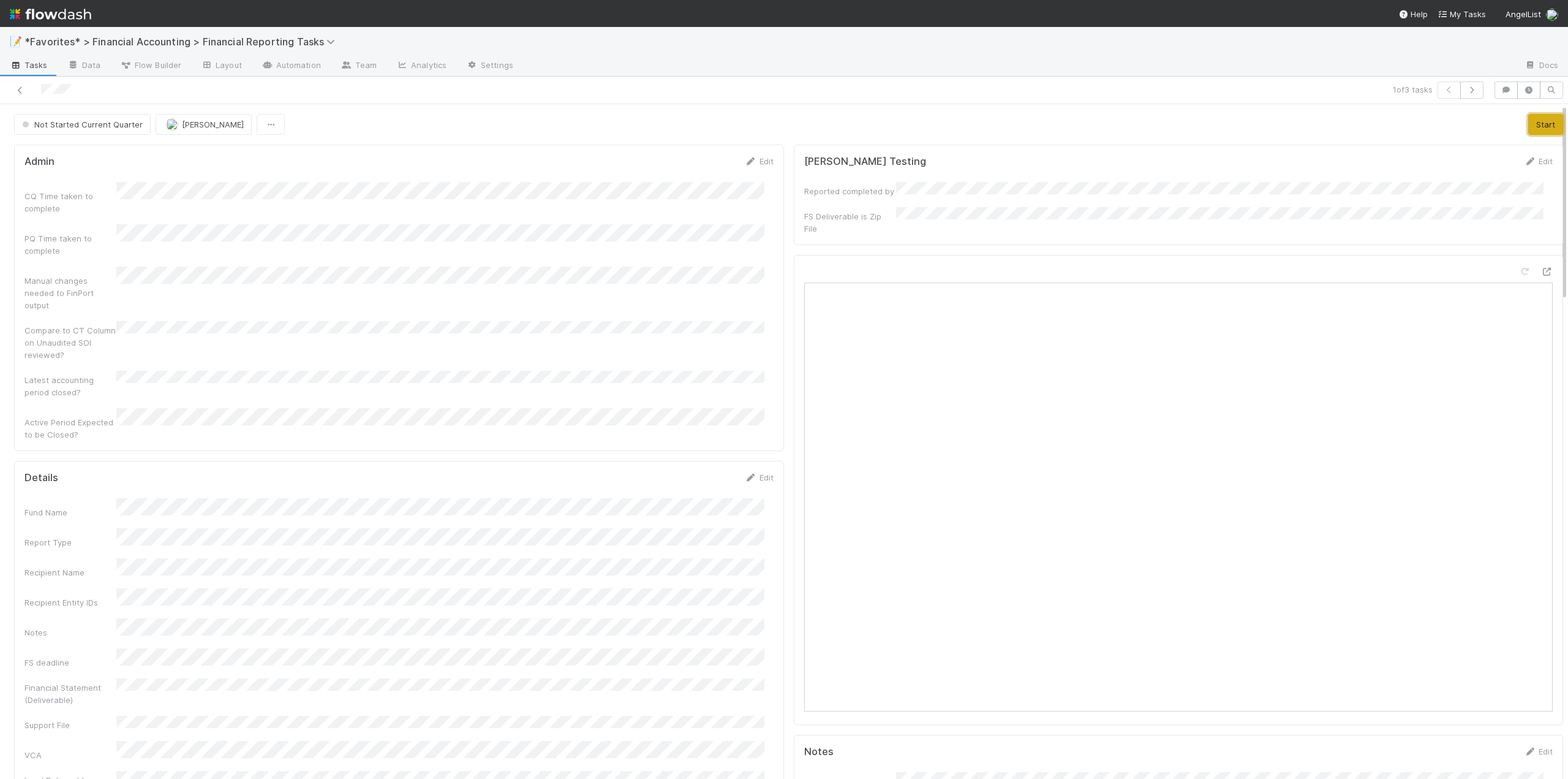
click at [1528, 125] on button "Start" at bounding box center [1545, 124] width 35 height 21
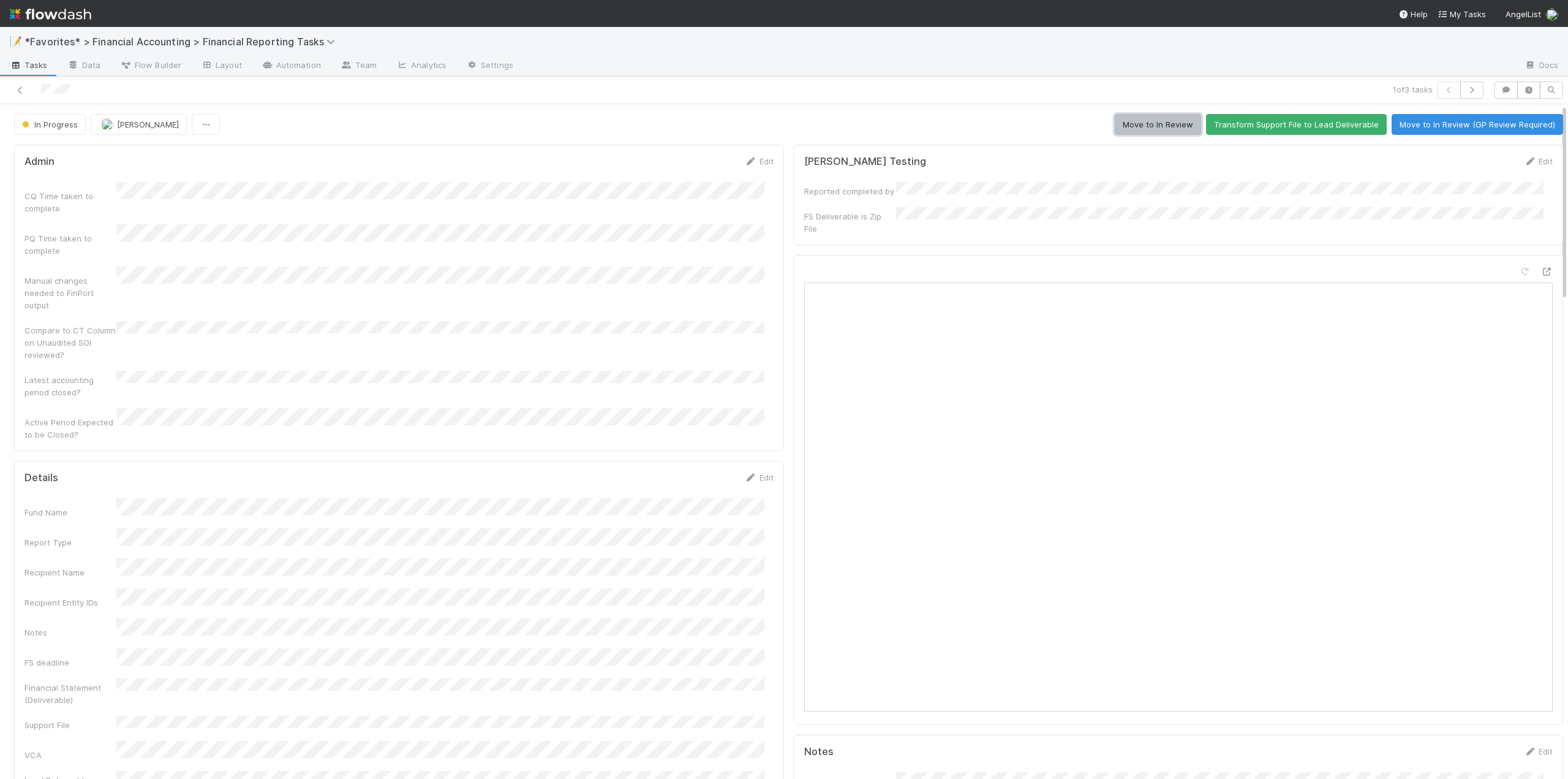
click at [1163, 122] on button "Move to In Review" at bounding box center [1157, 124] width 86 height 21
click at [19, 93] on icon at bounding box center [20, 90] width 12 height 8
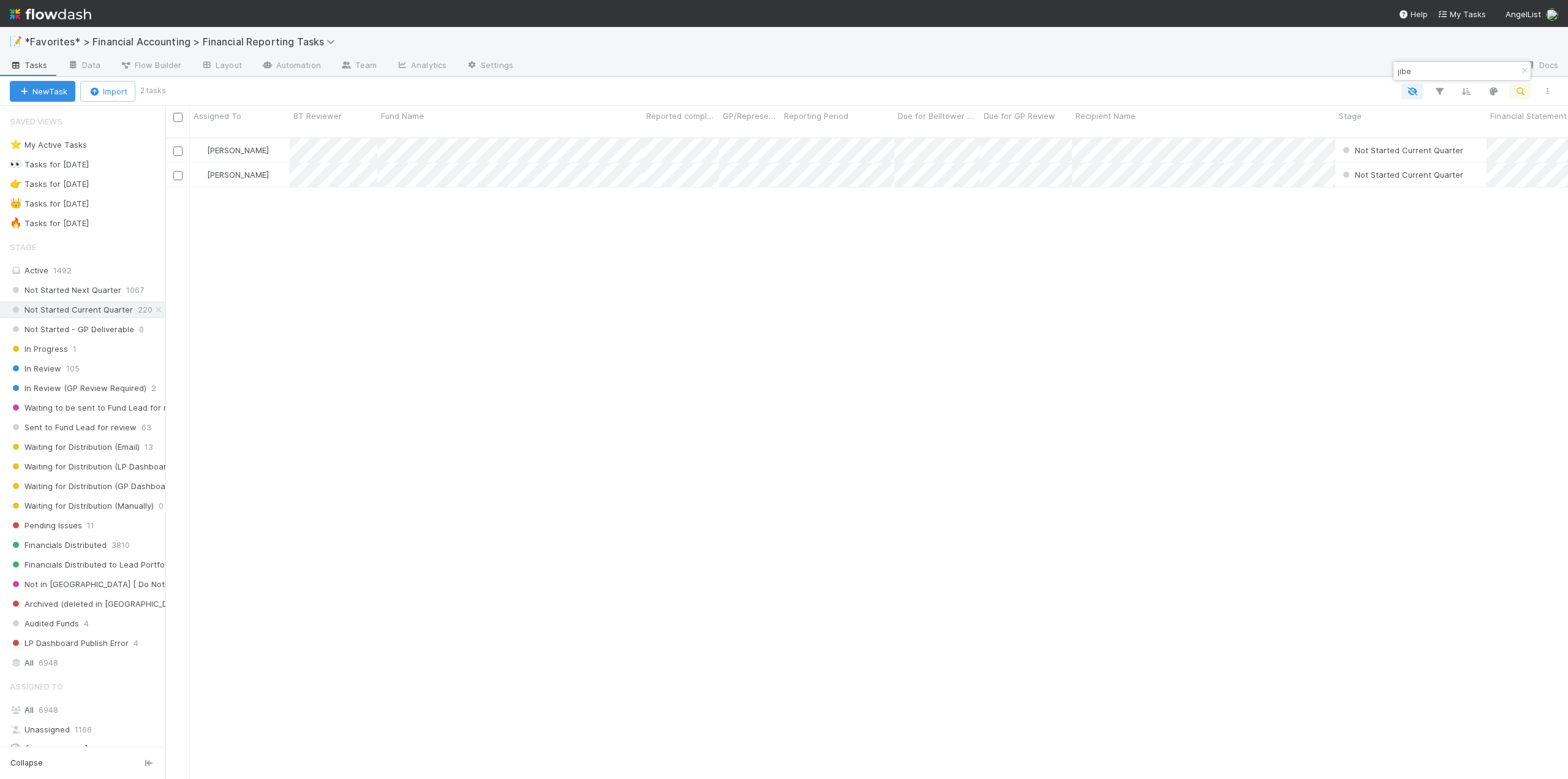
scroll to position [642, 1393]
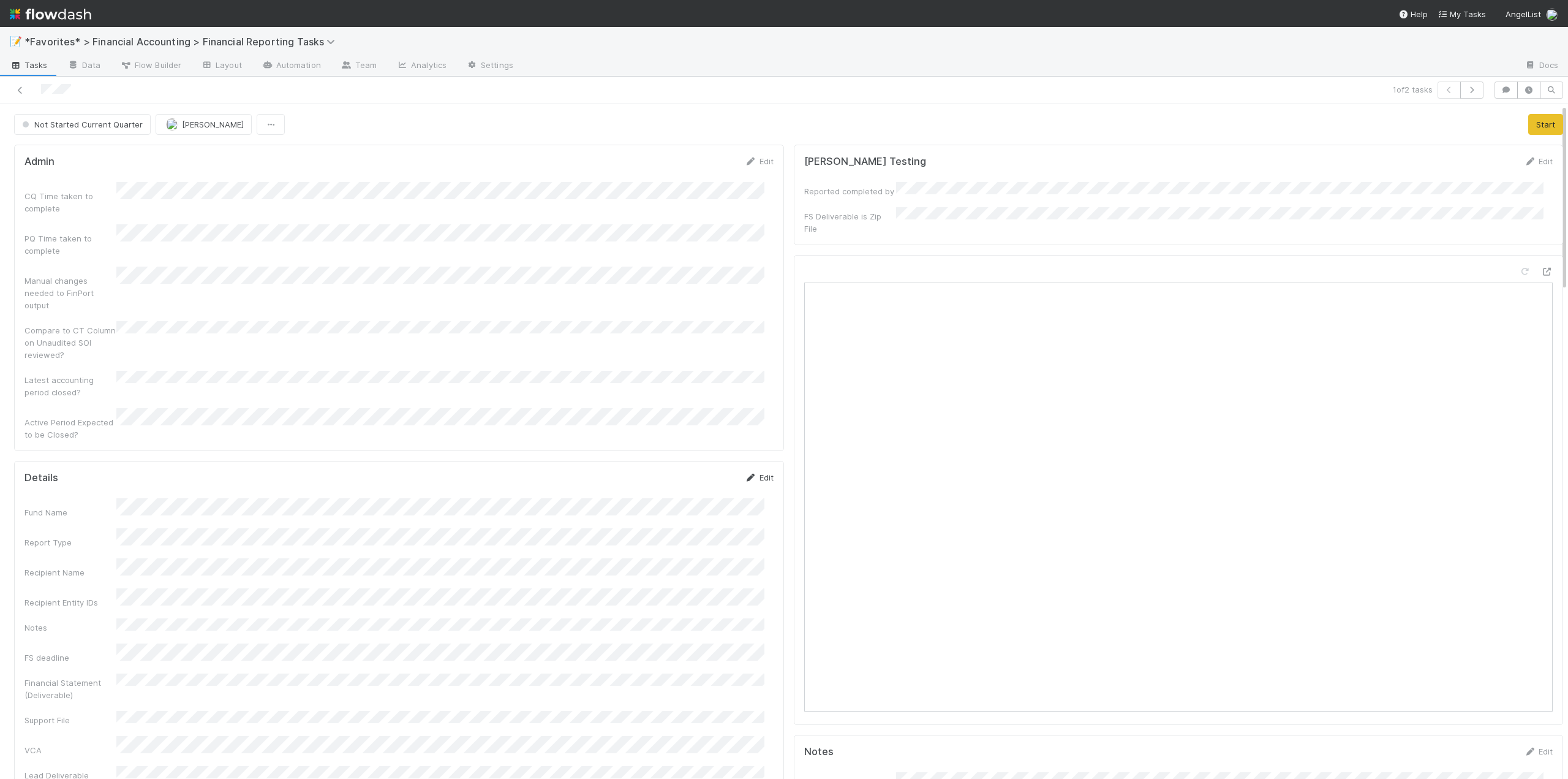
click at [756, 472] on link "Edit" at bounding box center [759, 477] width 29 height 10
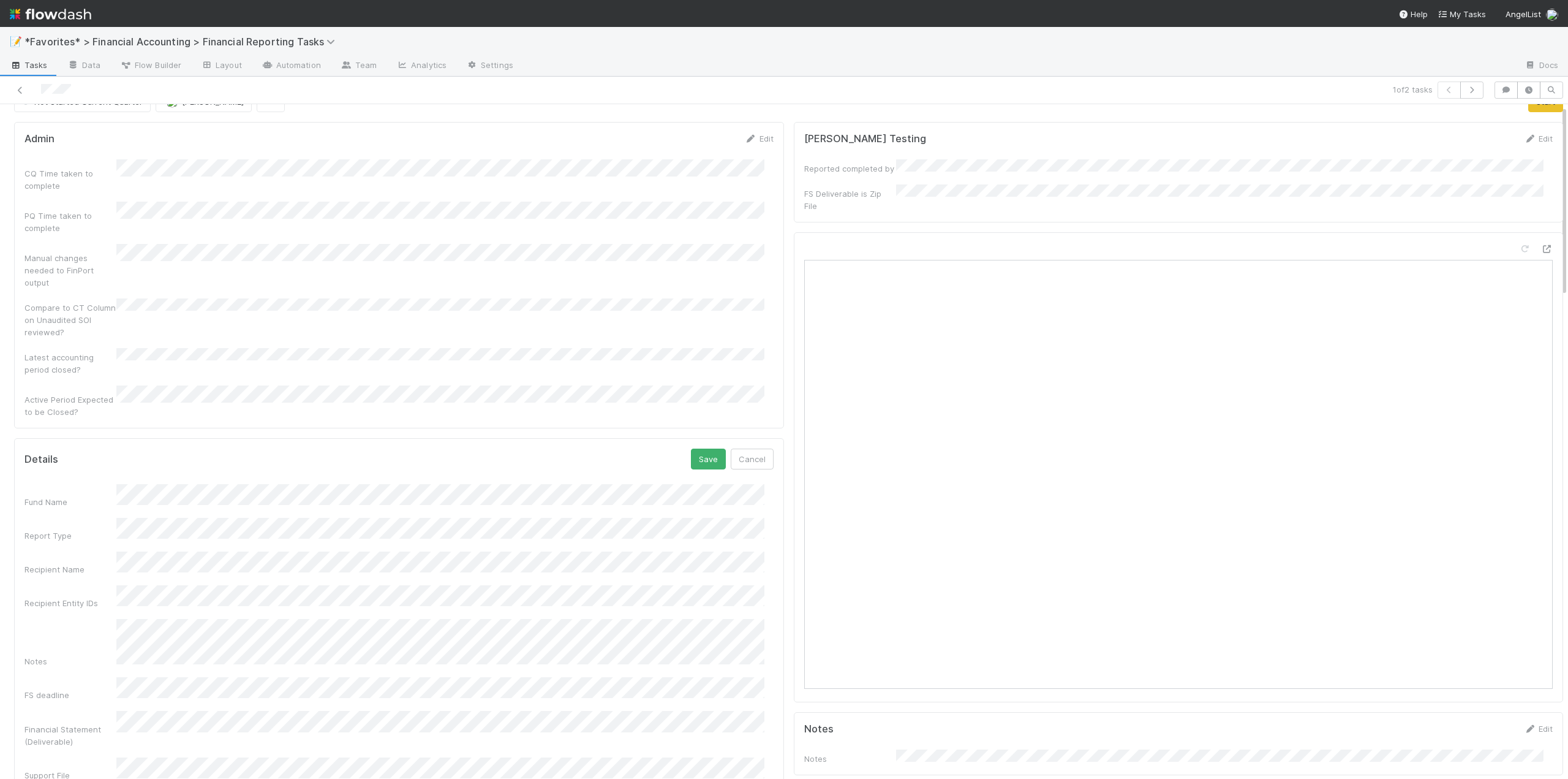
scroll to position [61, 0]
click at [700, 410] on button "Save" at bounding box center [708, 420] width 35 height 21
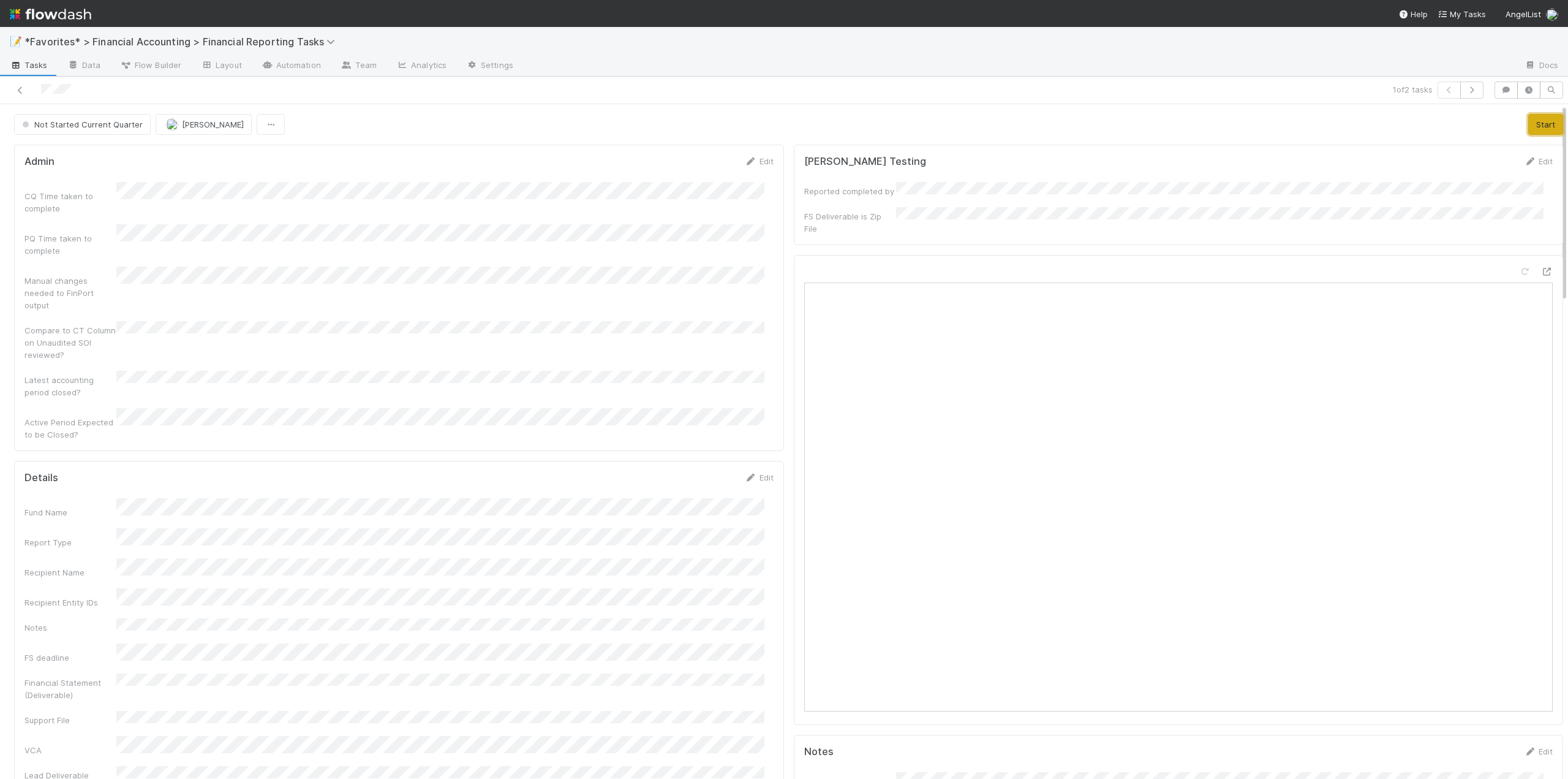
click at [1528, 125] on button "Start" at bounding box center [1545, 124] width 35 height 21
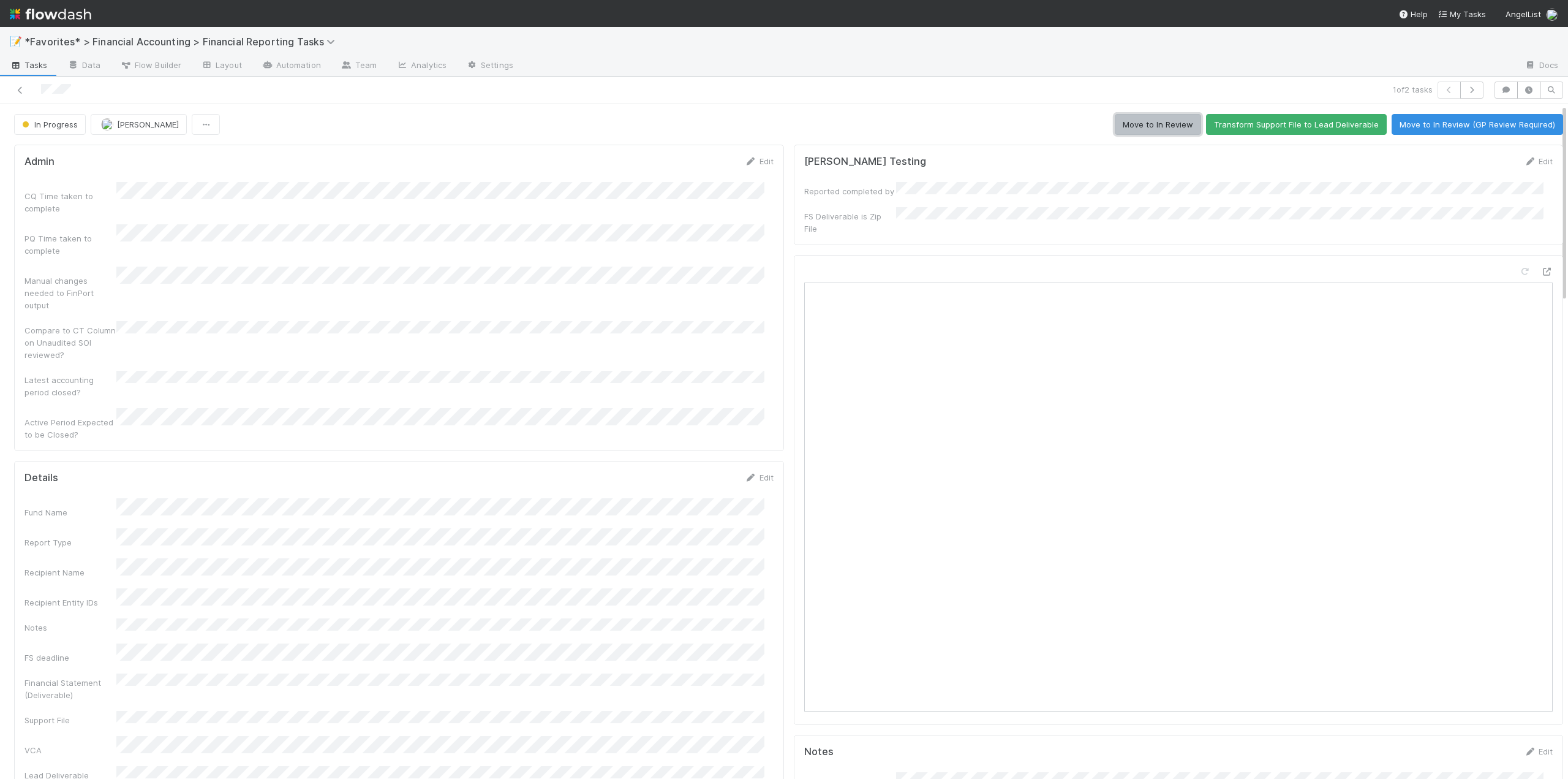
click at [1173, 126] on button "Move to In Review" at bounding box center [1157, 124] width 86 height 21
click at [20, 92] on icon at bounding box center [20, 90] width 12 height 8
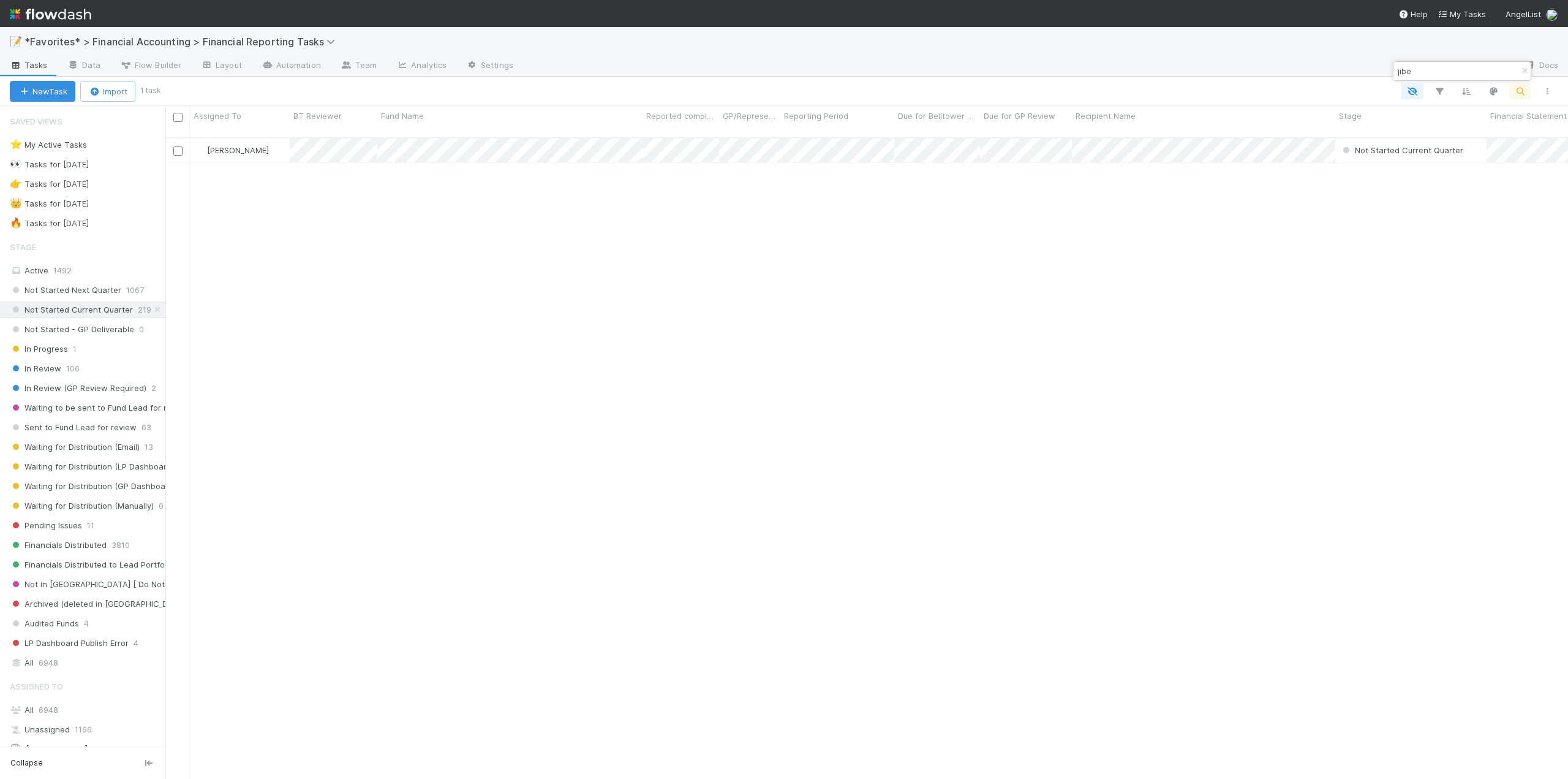
scroll to position [642, 1393]
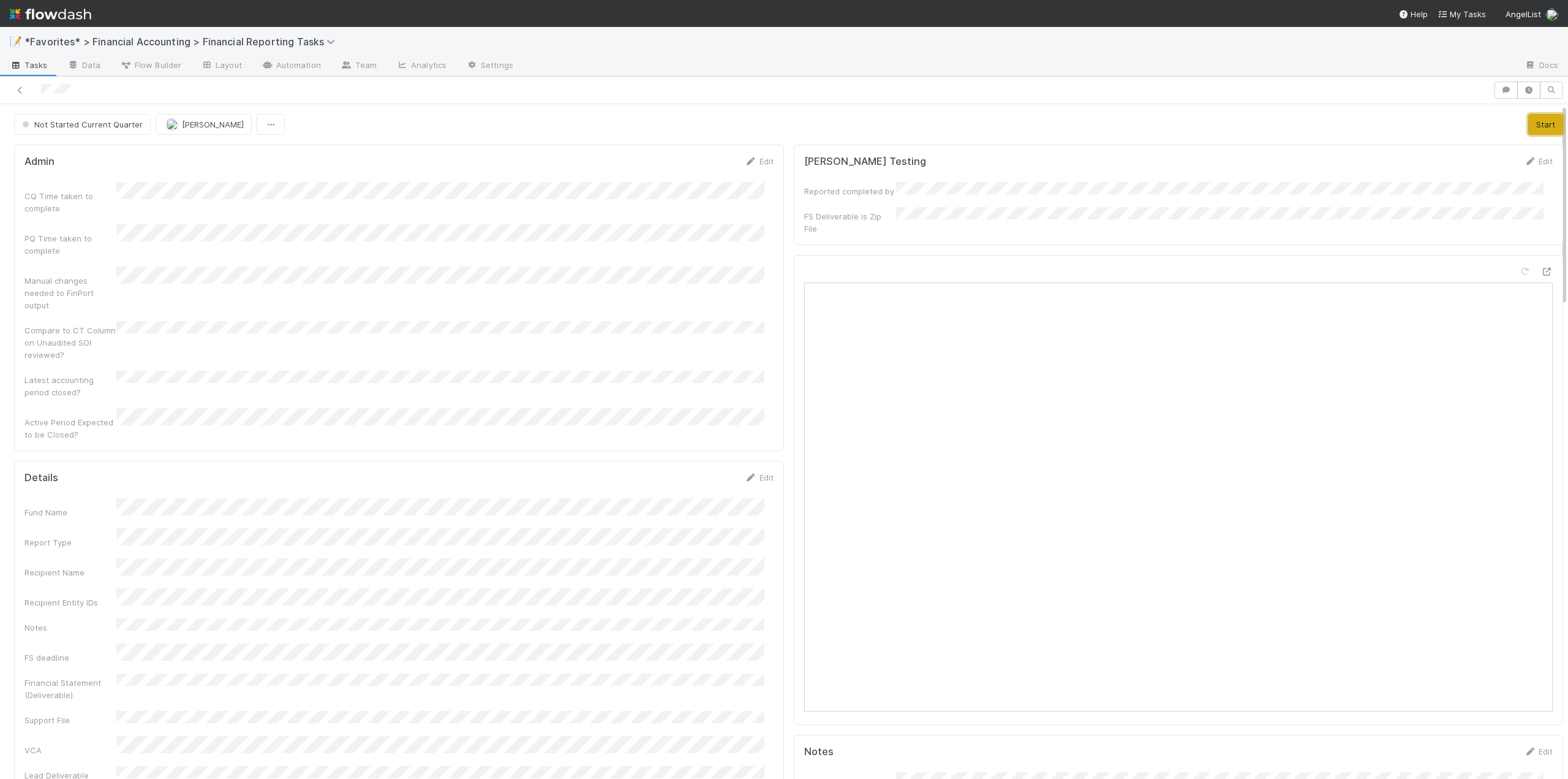
click at [1537, 125] on button "Start" at bounding box center [1545, 124] width 35 height 21
click at [760, 472] on link "Edit" at bounding box center [759, 477] width 29 height 10
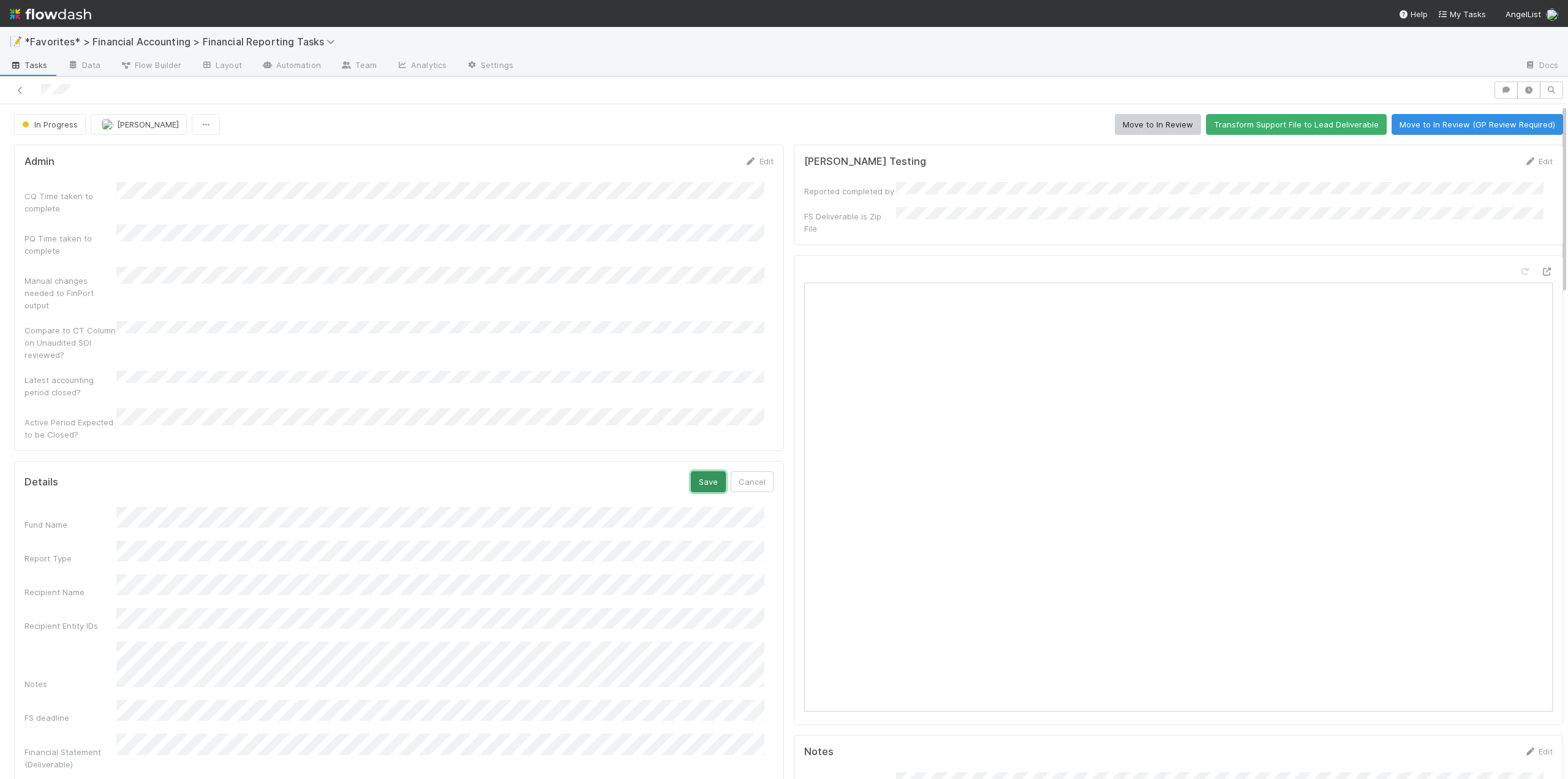
click at [698, 471] on button "Save" at bounding box center [708, 481] width 35 height 21
click at [1141, 114] on button "Move to In Review" at bounding box center [1157, 124] width 86 height 21
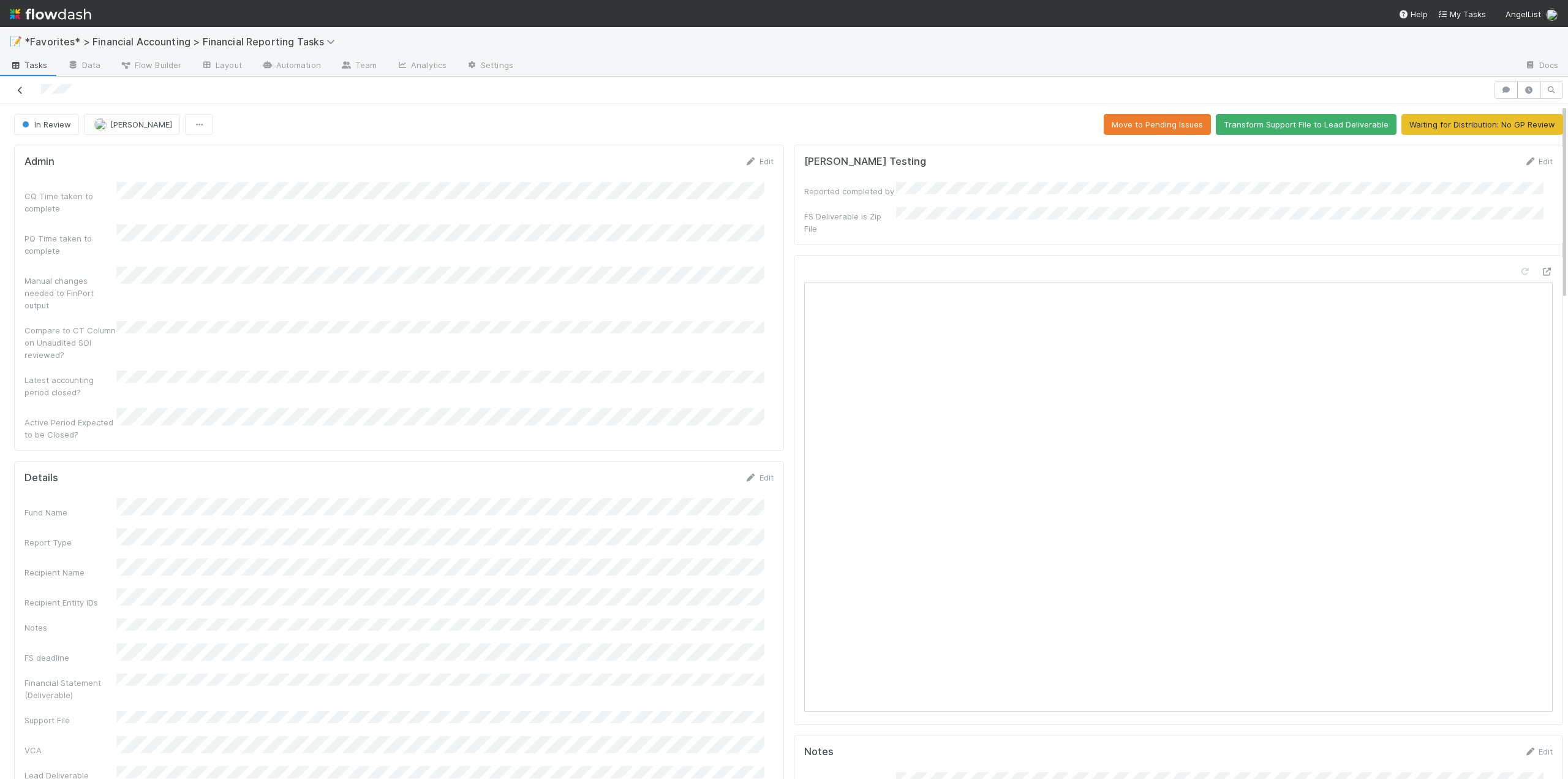
click at [15, 92] on icon at bounding box center [20, 90] width 12 height 8
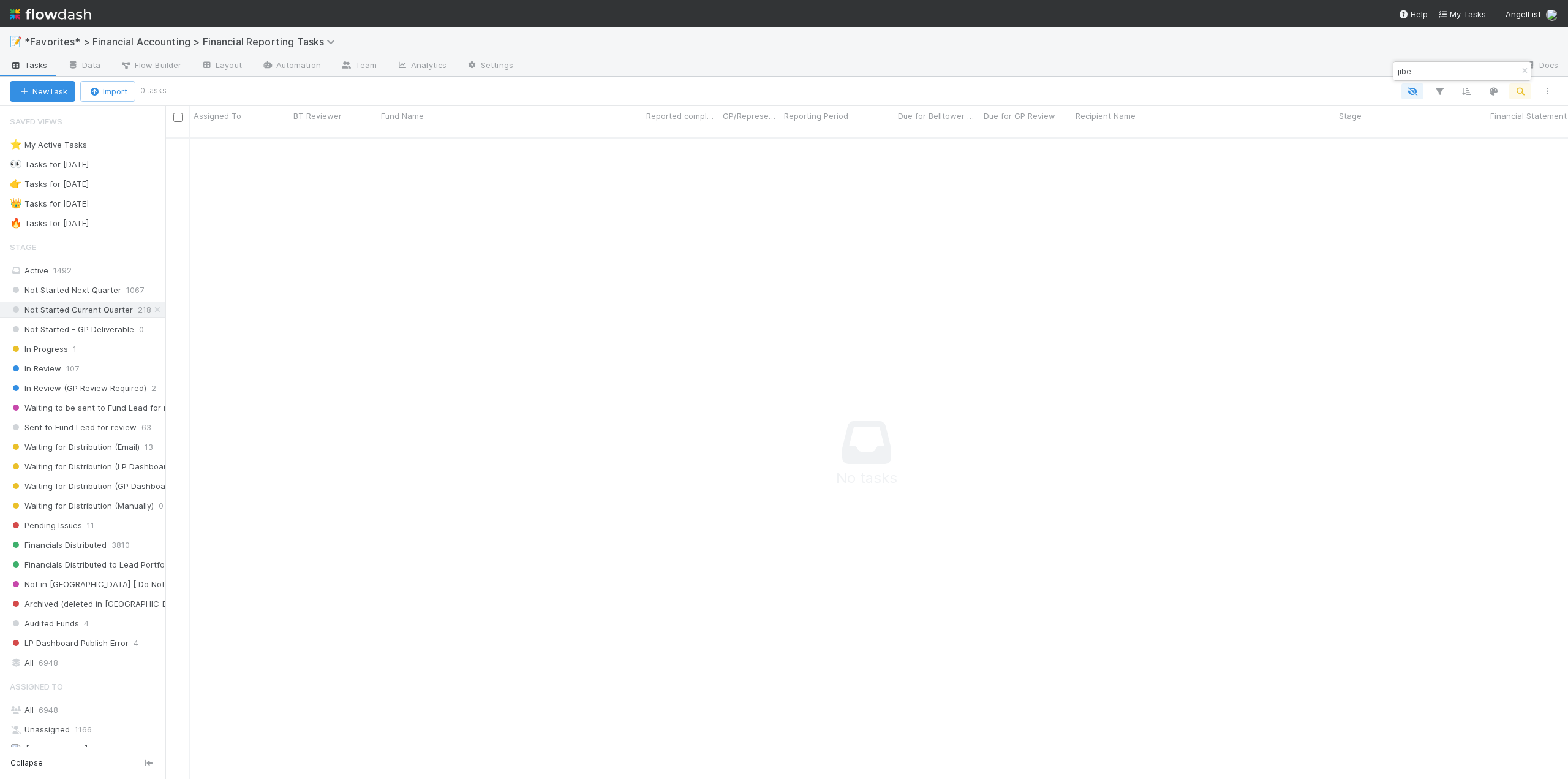
scroll to position [633, 1393]
